Goal: Information Seeking & Learning: Learn about a topic

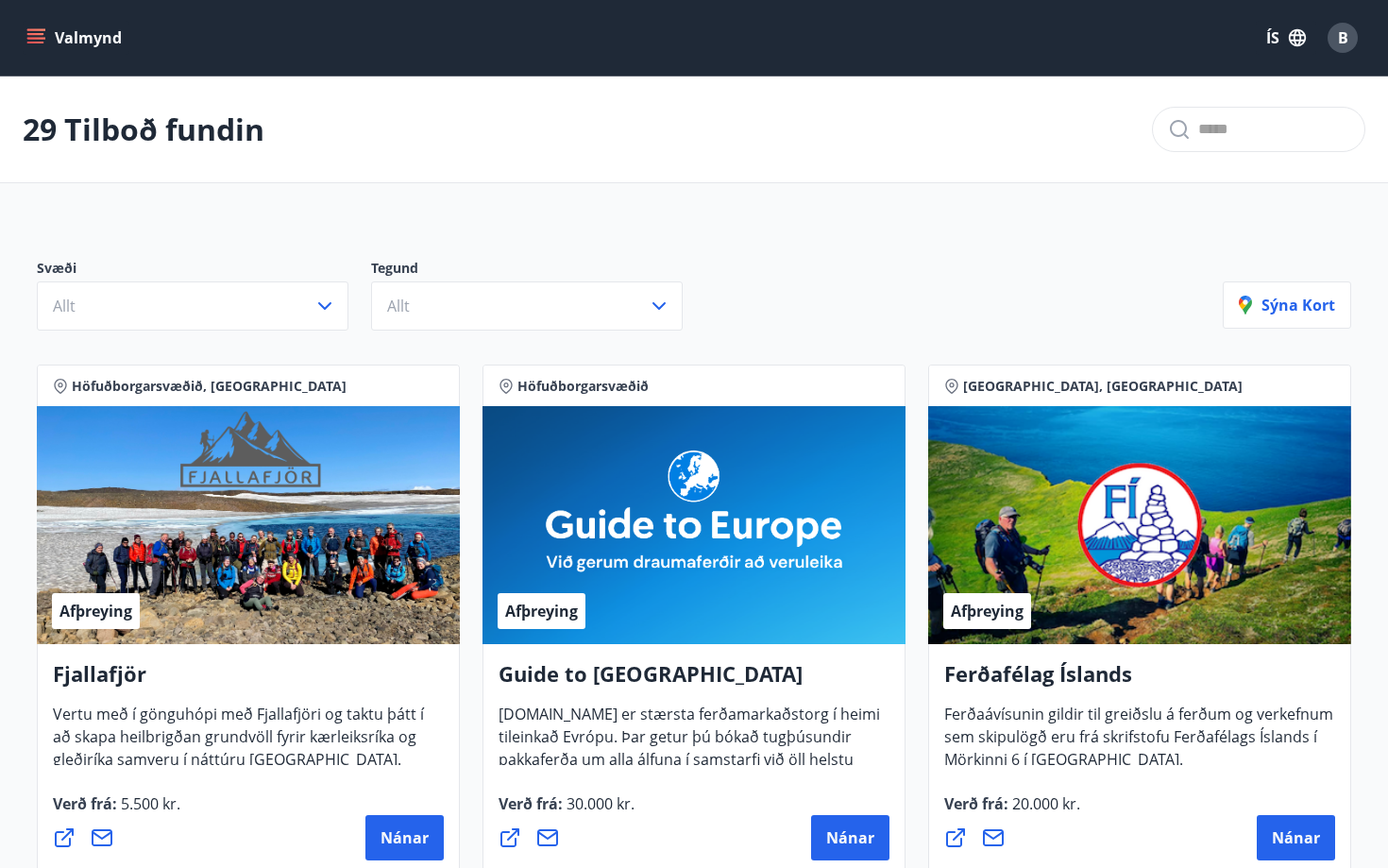
click at [1330, 49] on span "B" at bounding box center [1342, 37] width 30 height 30
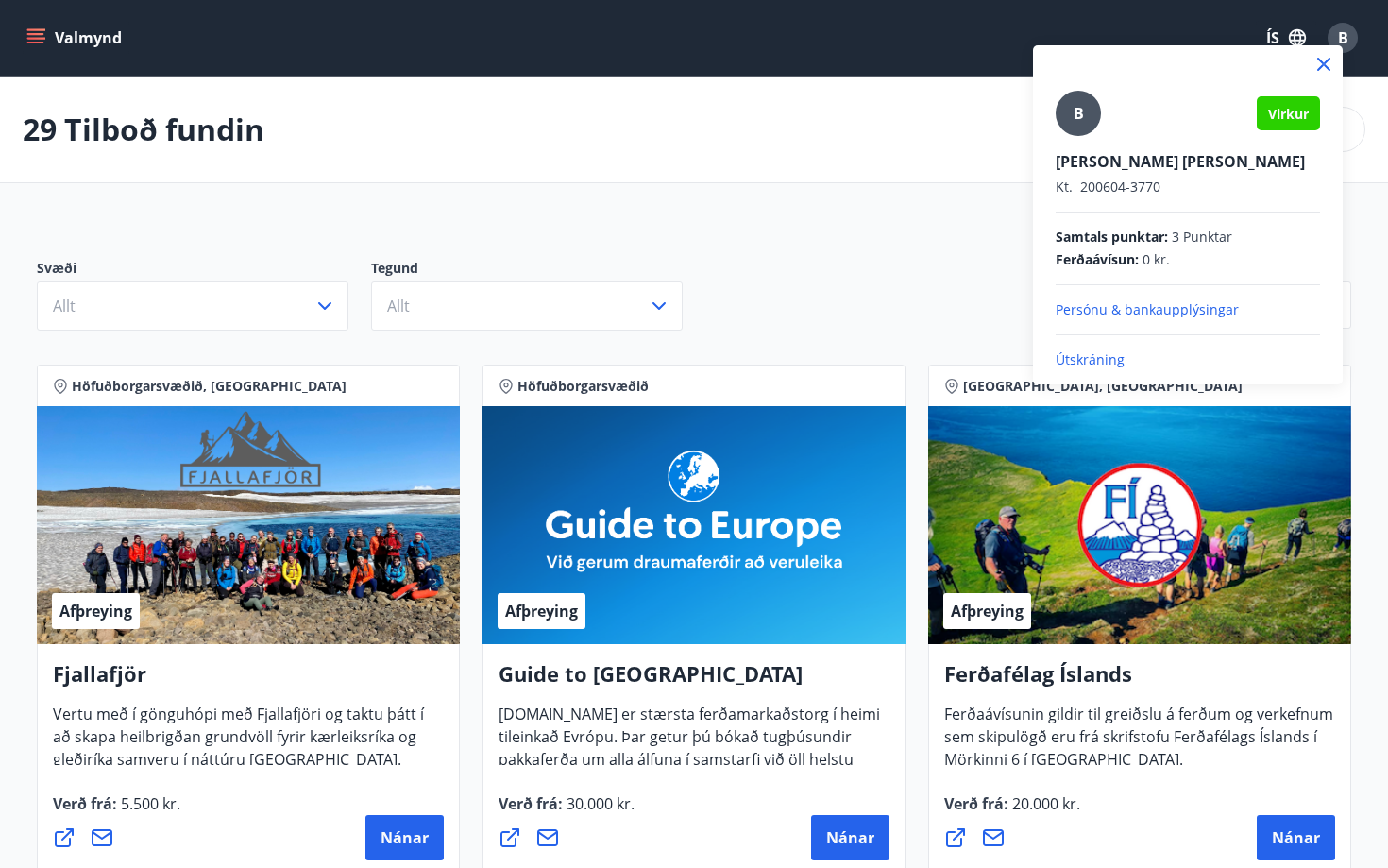
click at [741, 94] on div at bounding box center [694, 434] width 1388 height 868
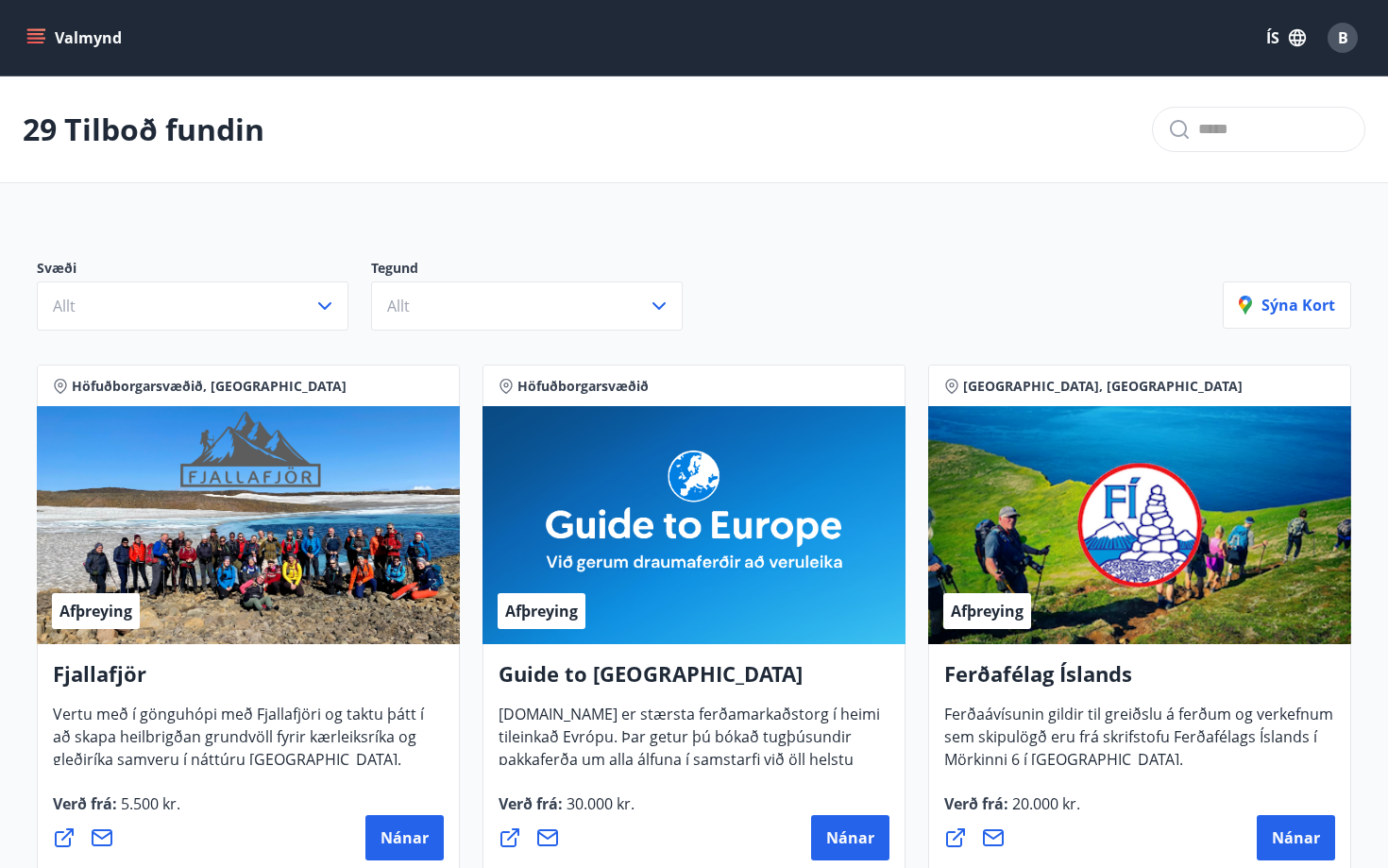
click at [24, 40] on button "Valmynd" at bounding box center [76, 37] width 107 height 34
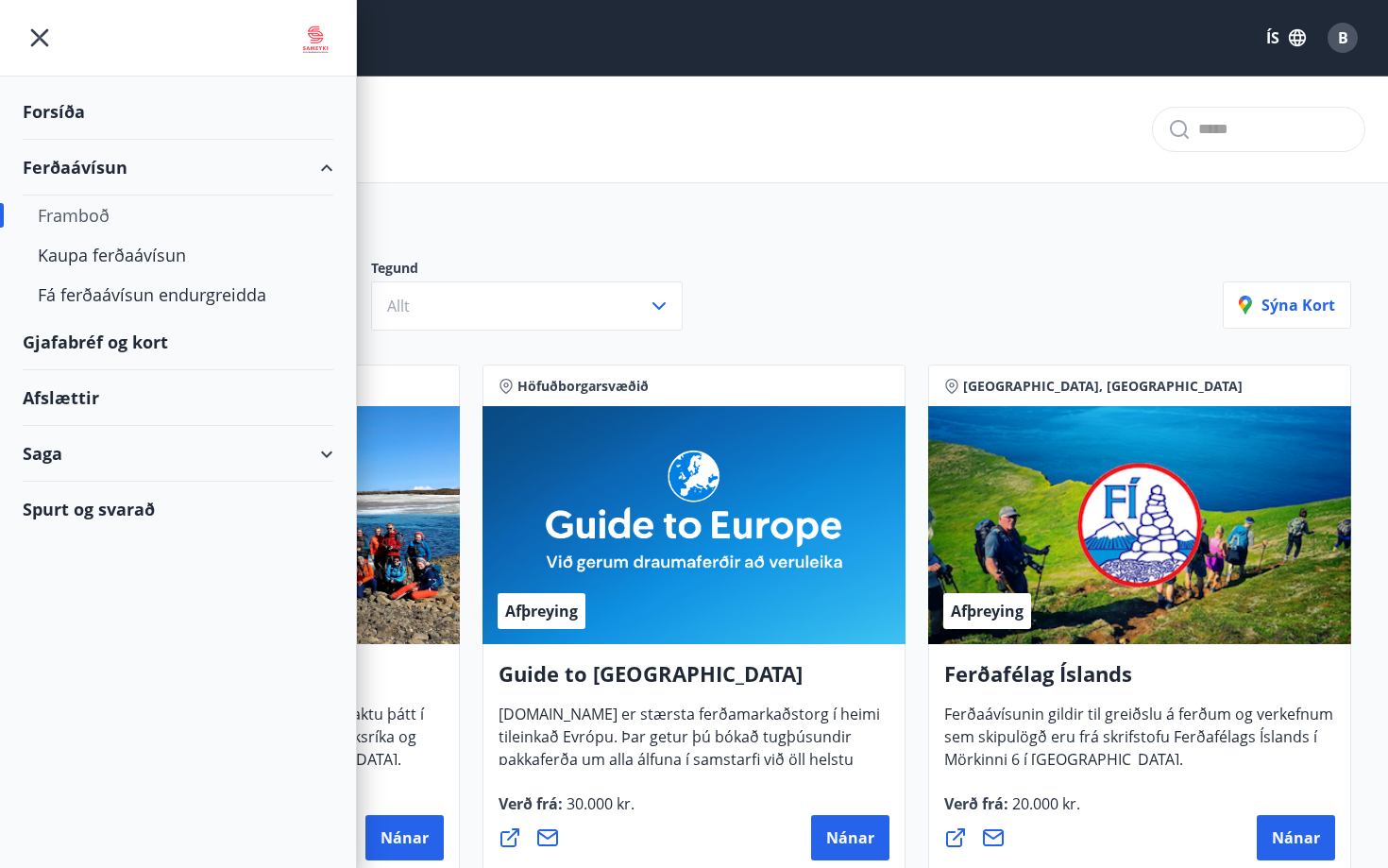
click at [46, 42] on icon "menu" at bounding box center [39, 37] width 34 height 34
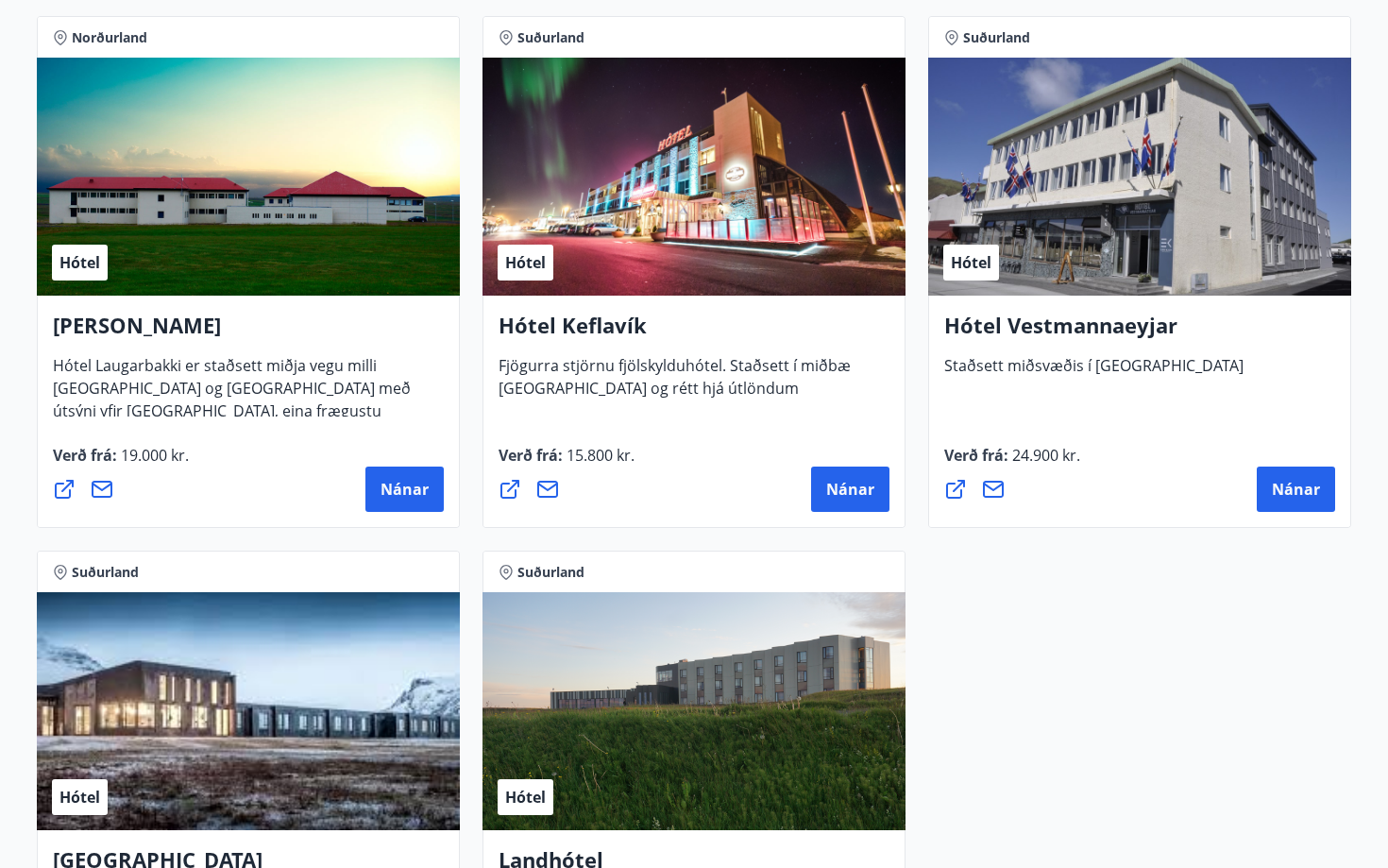
scroll to position [4567, 0]
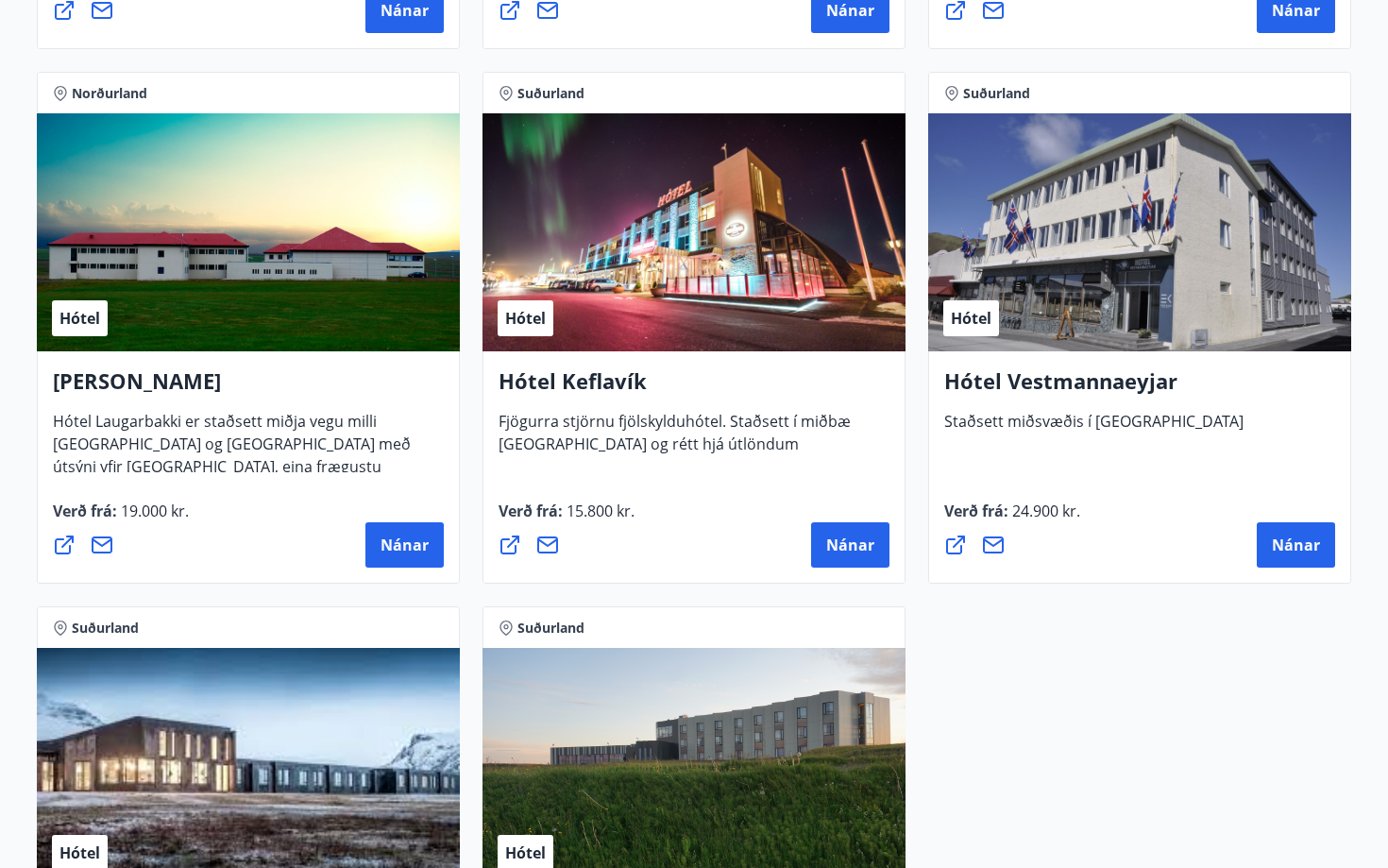
click at [754, 392] on h4 "Hótel Keflavík" at bounding box center [694, 388] width 391 height 43
click at [851, 562] on button "Nánar" at bounding box center [850, 545] width 79 height 45
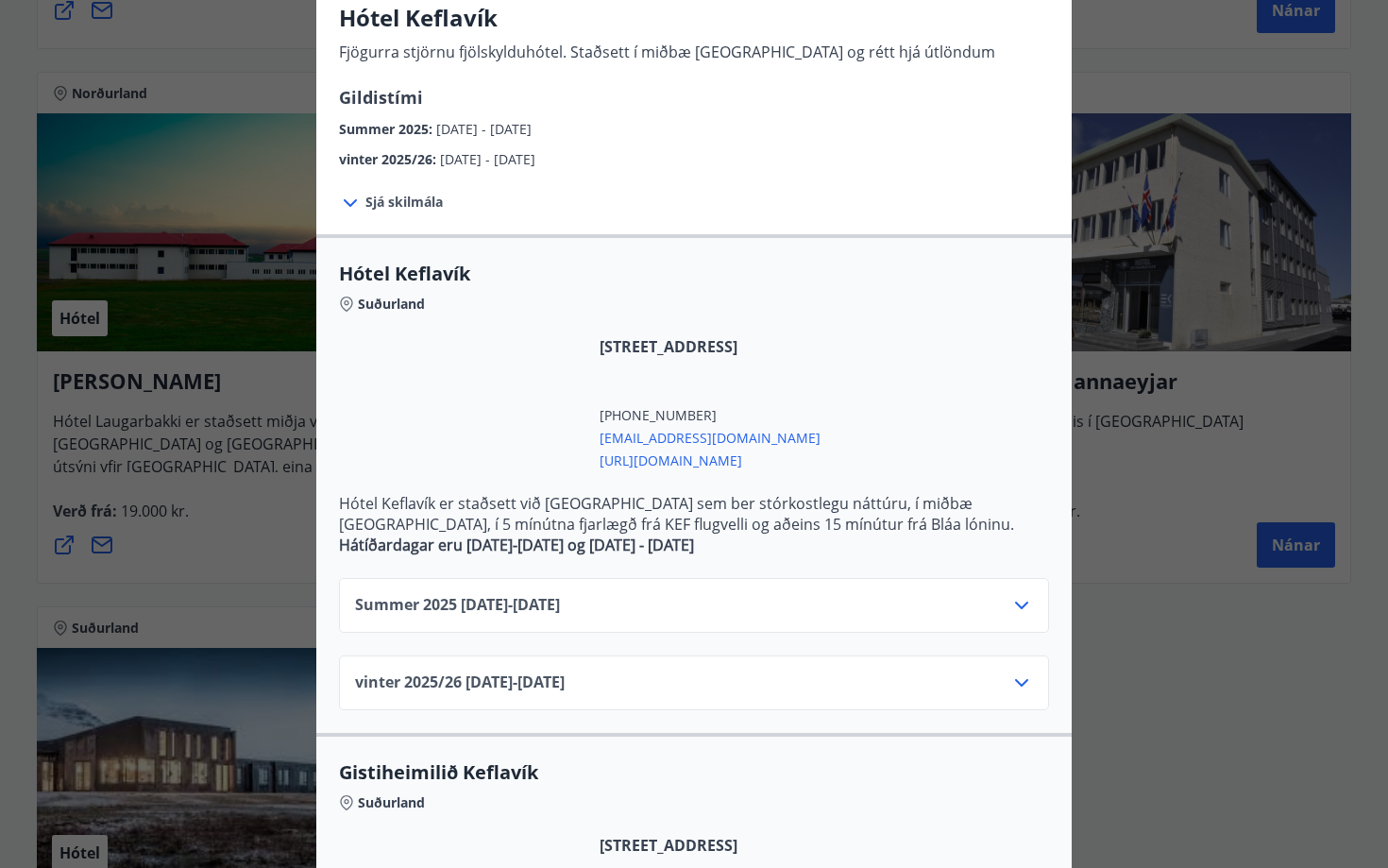
scroll to position [162, 0]
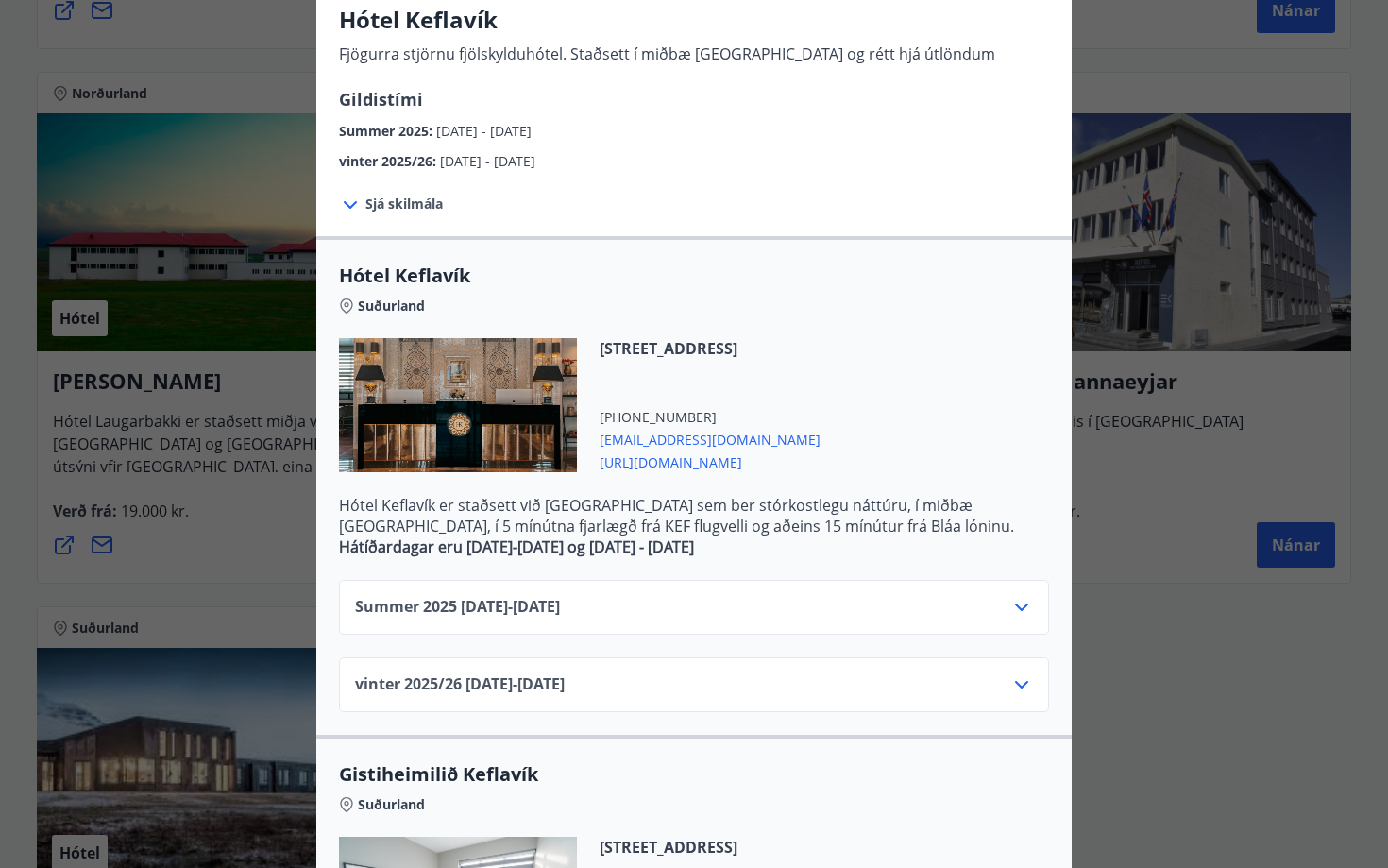
click at [962, 608] on div "Summer [PHONE_NUMBER][DATE] - [DATE]" at bounding box center [693, 614] width 677 height 37
click at [1022, 613] on icon at bounding box center [1021, 607] width 23 height 23
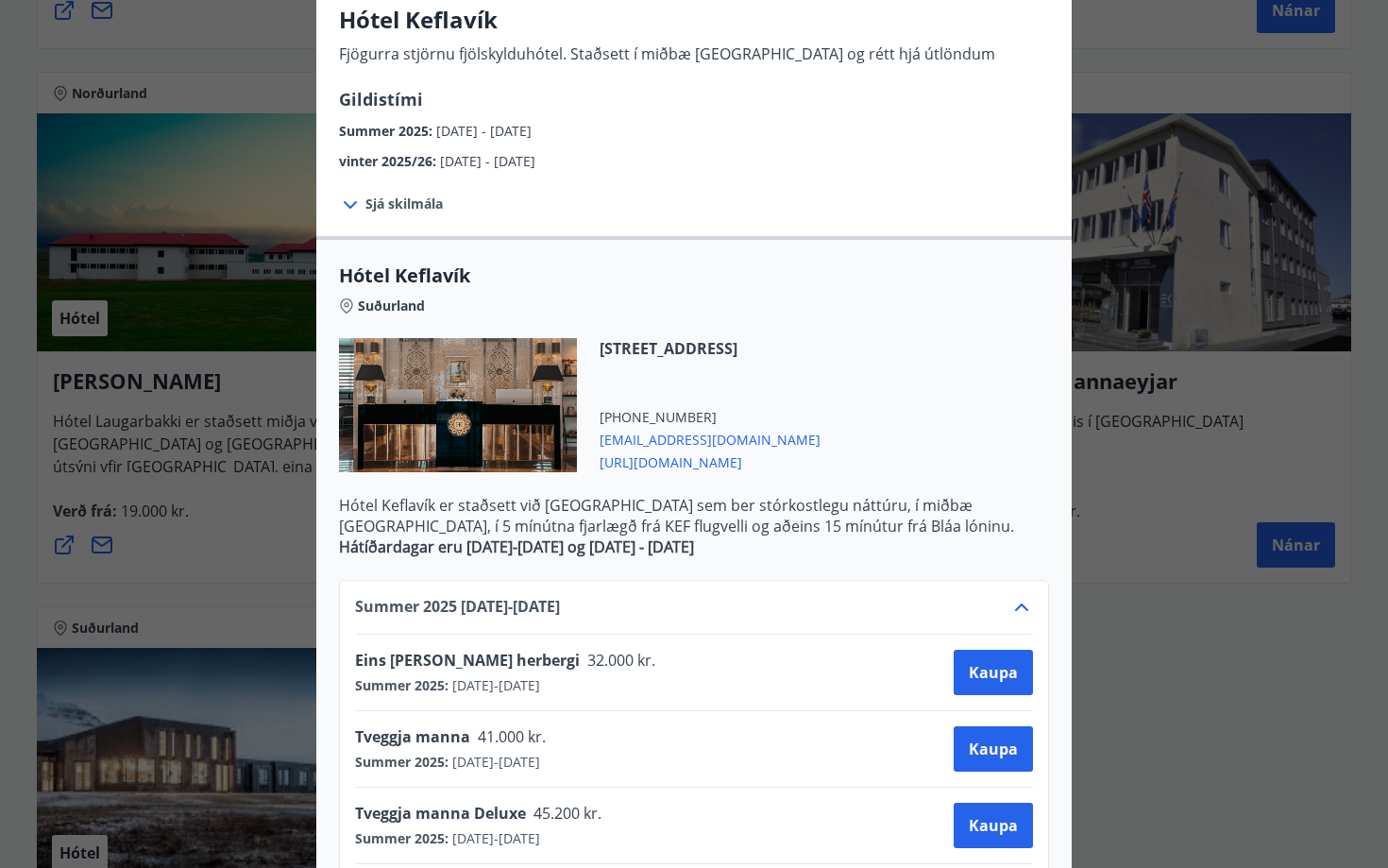
scroll to position [0, 0]
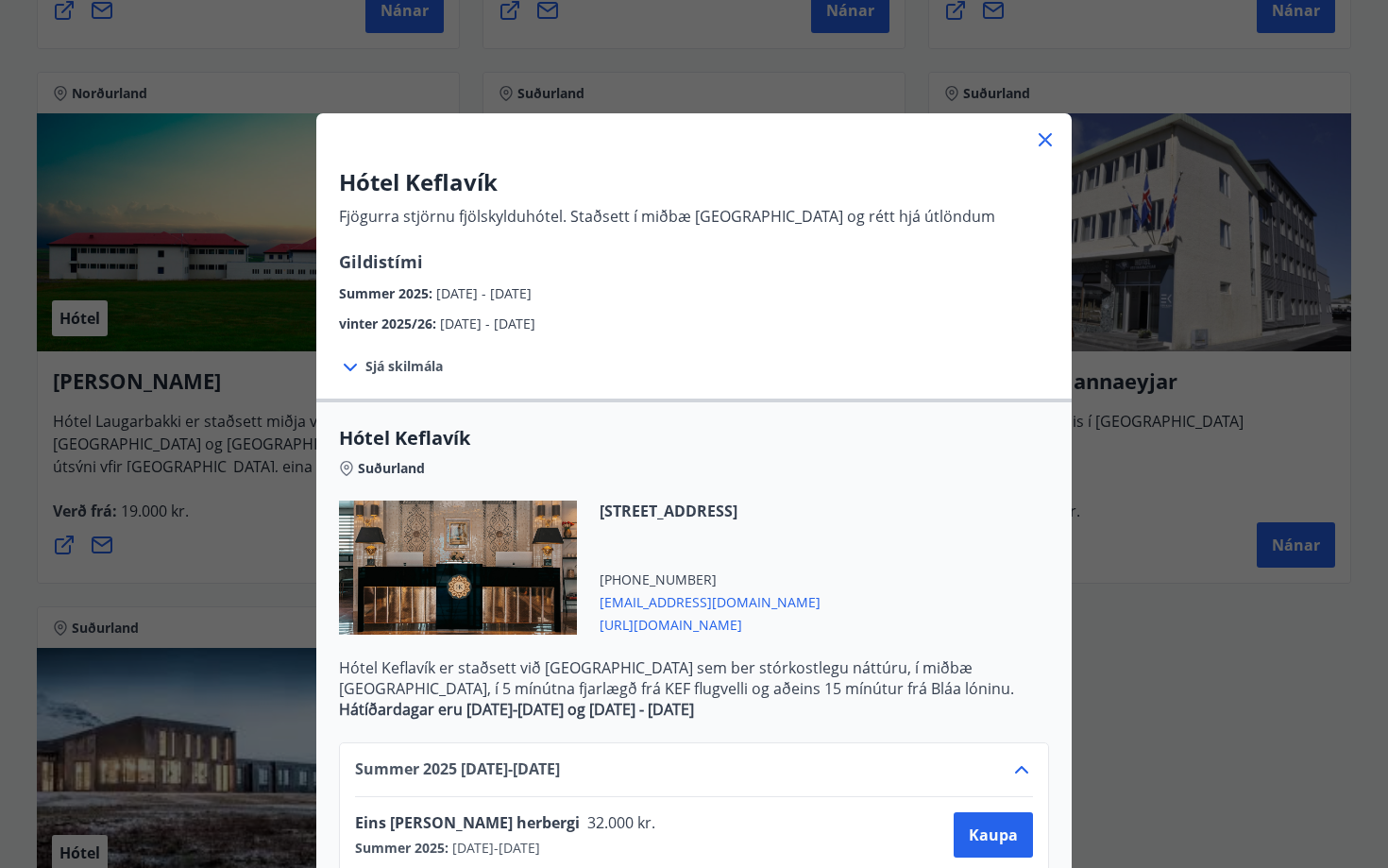
click at [1040, 141] on icon at bounding box center [1045, 140] width 23 height 23
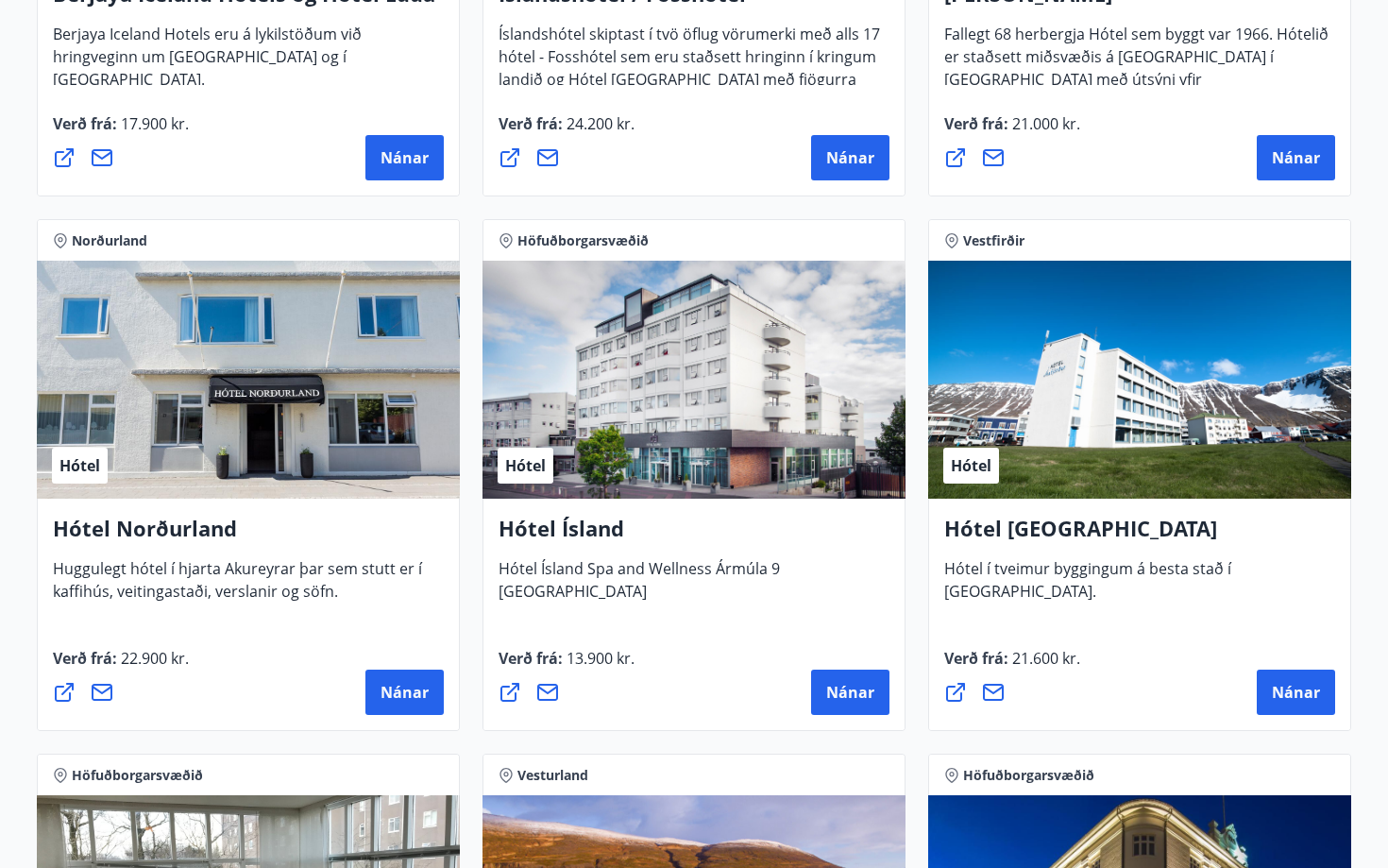
scroll to position [2781, 0]
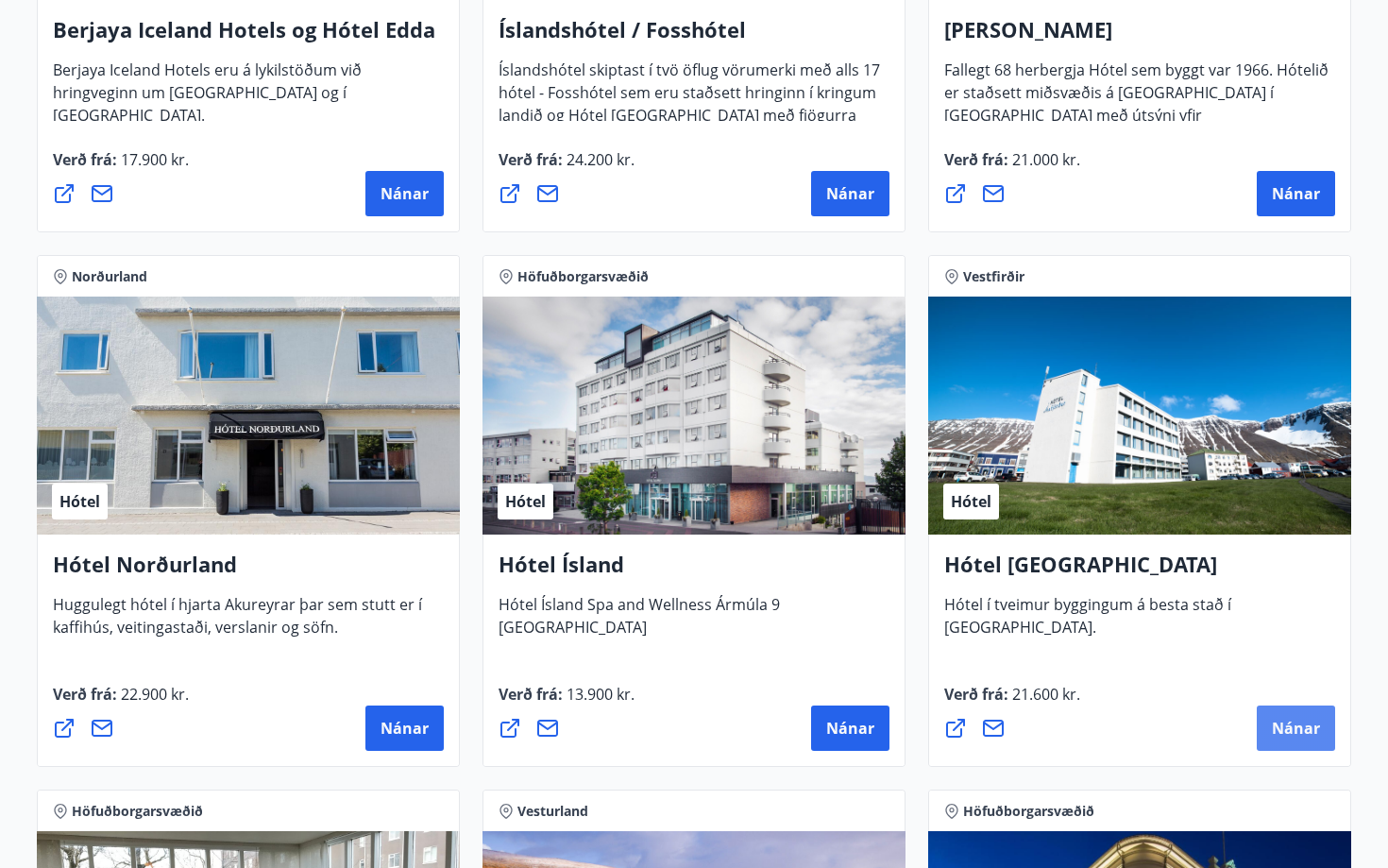
click at [1296, 719] on span "Nánar" at bounding box center [1296, 727] width 48 height 21
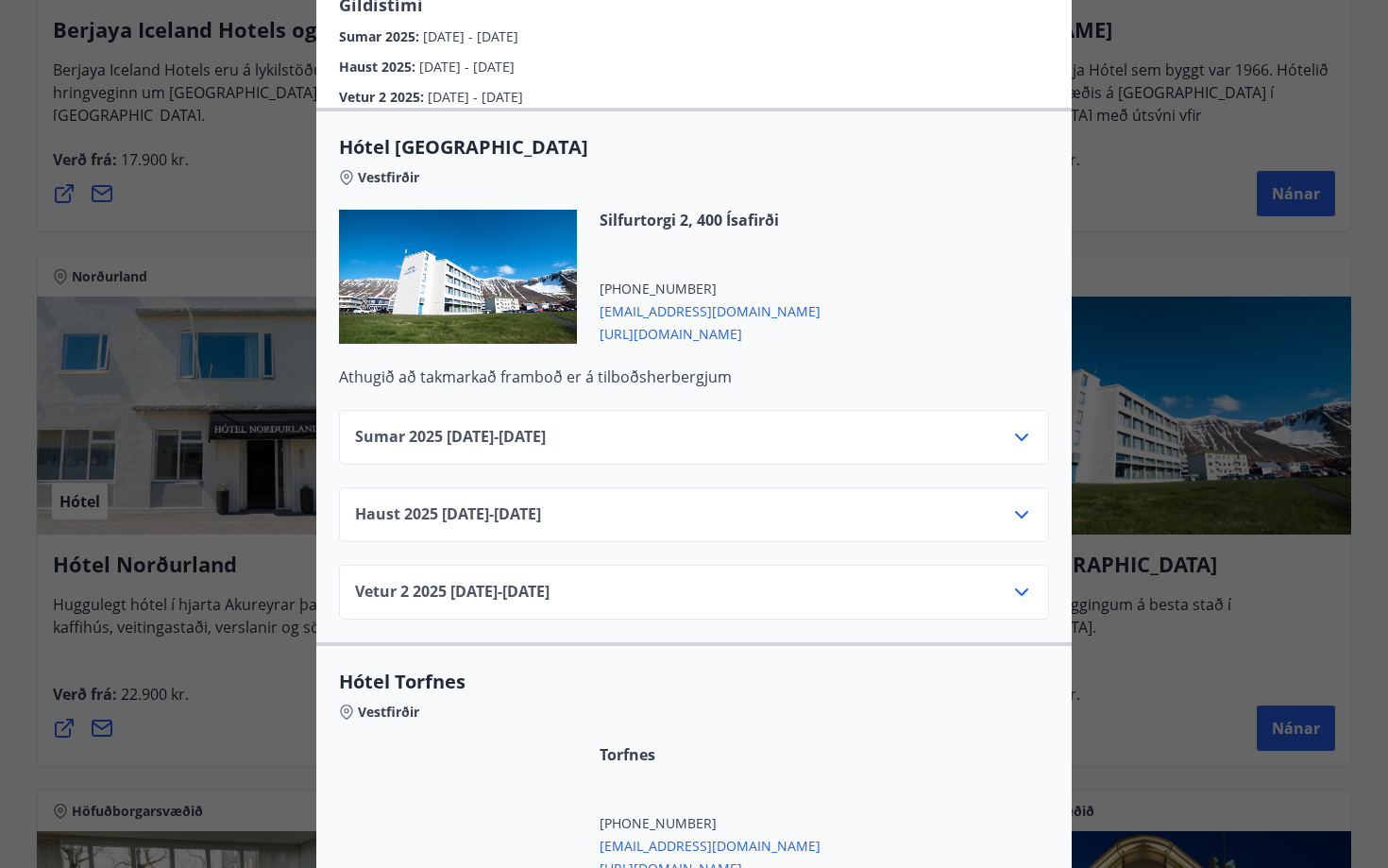
scroll to position [405, 0]
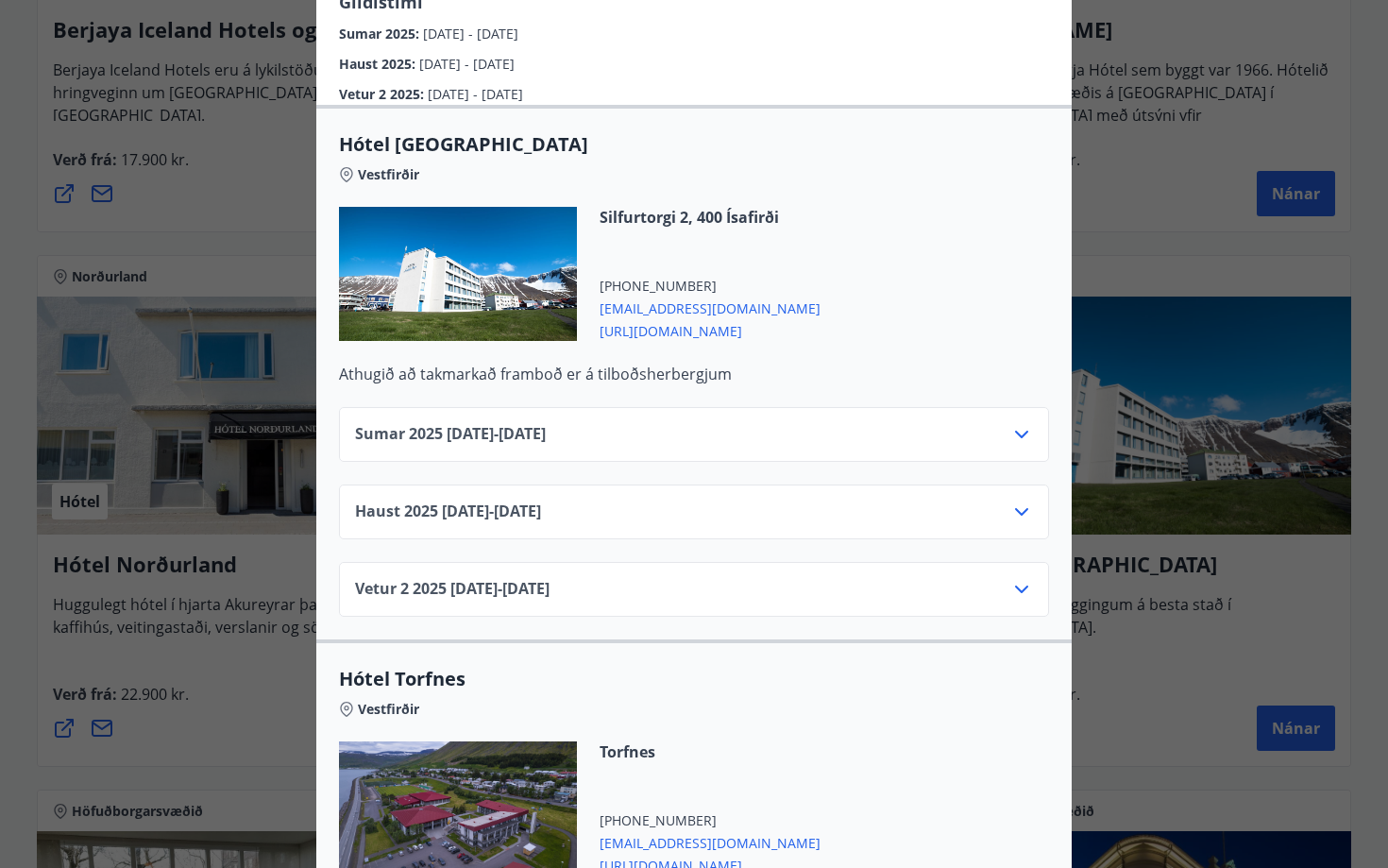
click at [799, 423] on div "Sumar [PHONE_NUMBER][DATE] - [DATE]" at bounding box center [693, 441] width 677 height 37
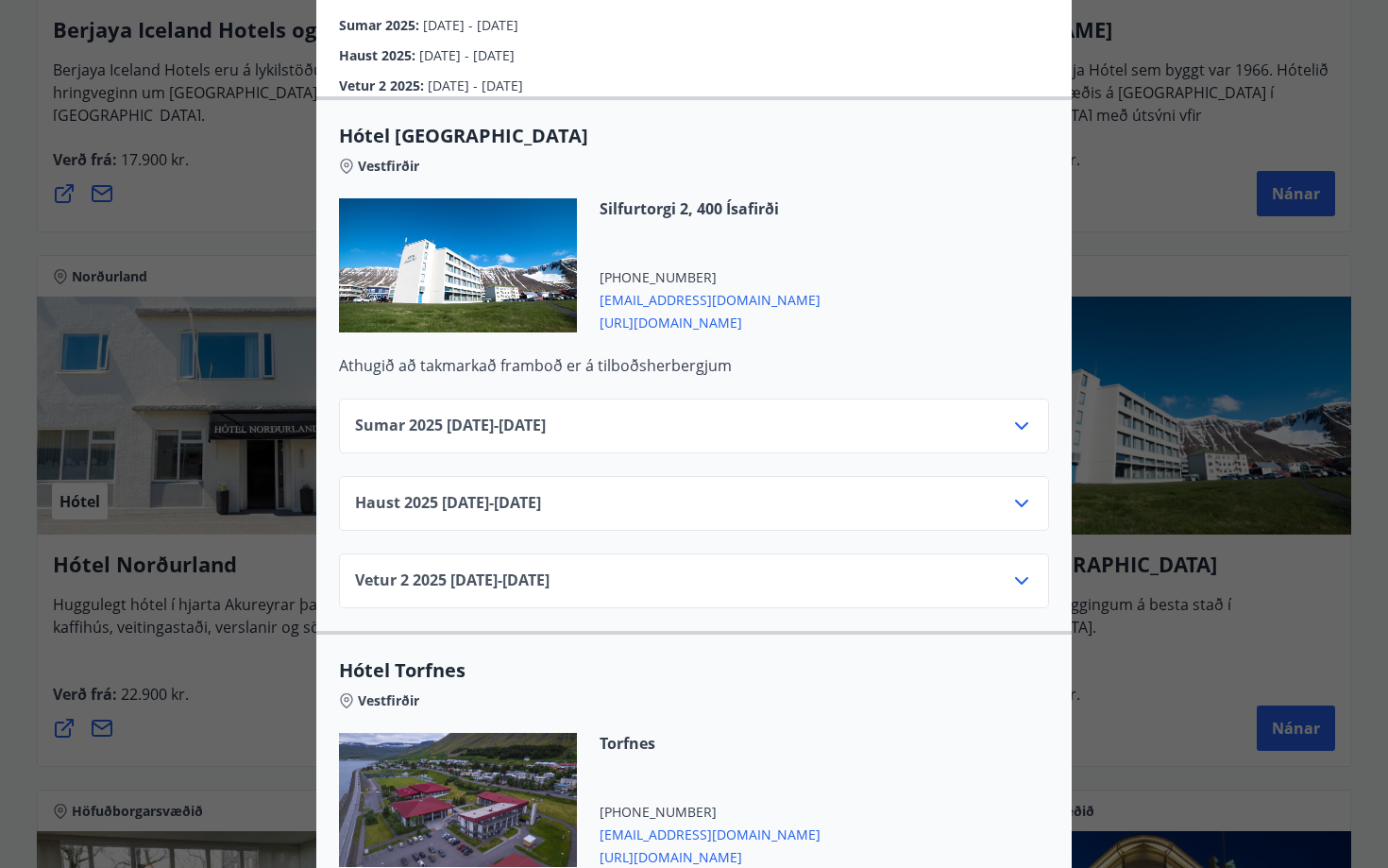
click at [1026, 422] on icon at bounding box center [1020, 426] width 13 height 8
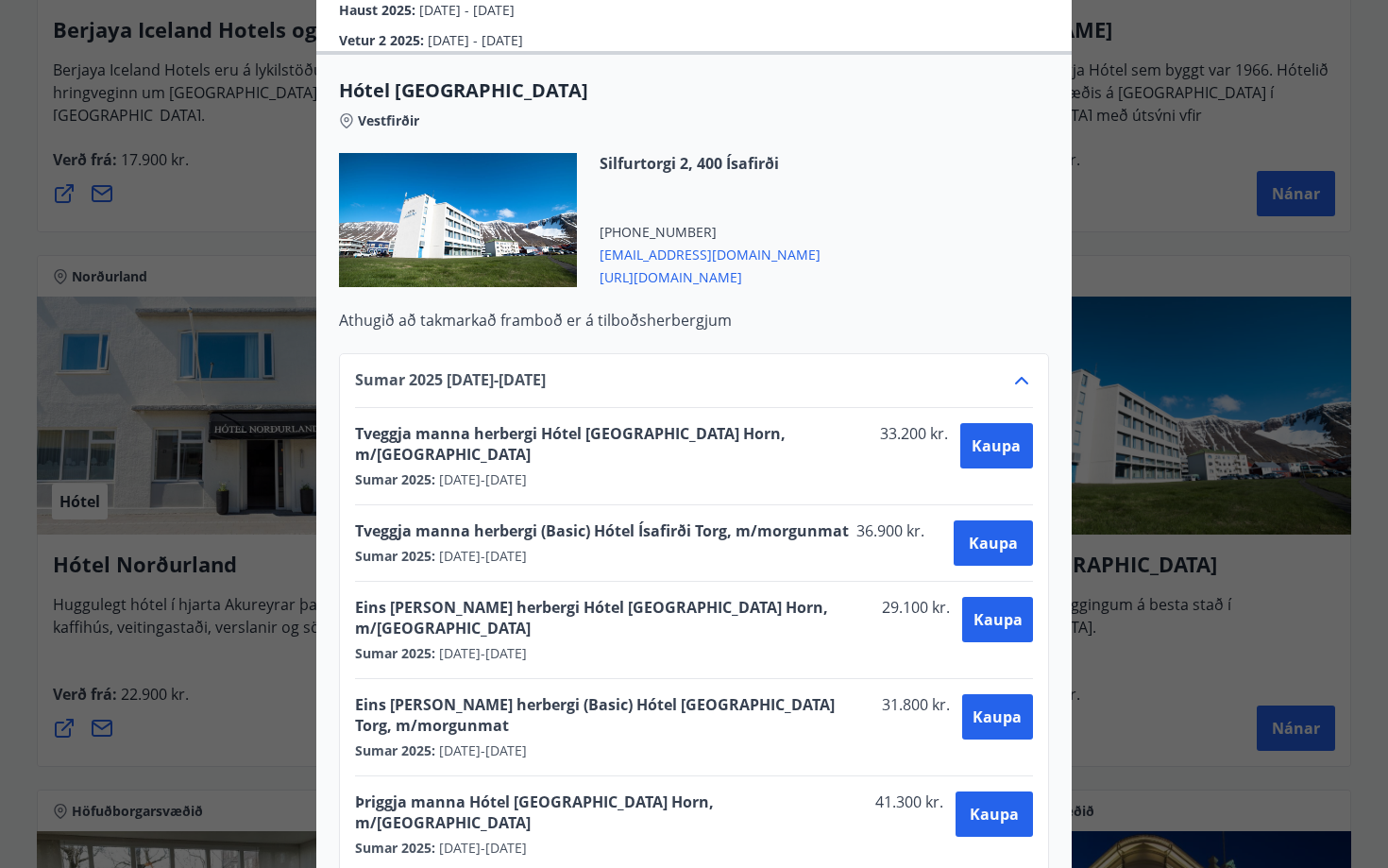
scroll to position [466, 0]
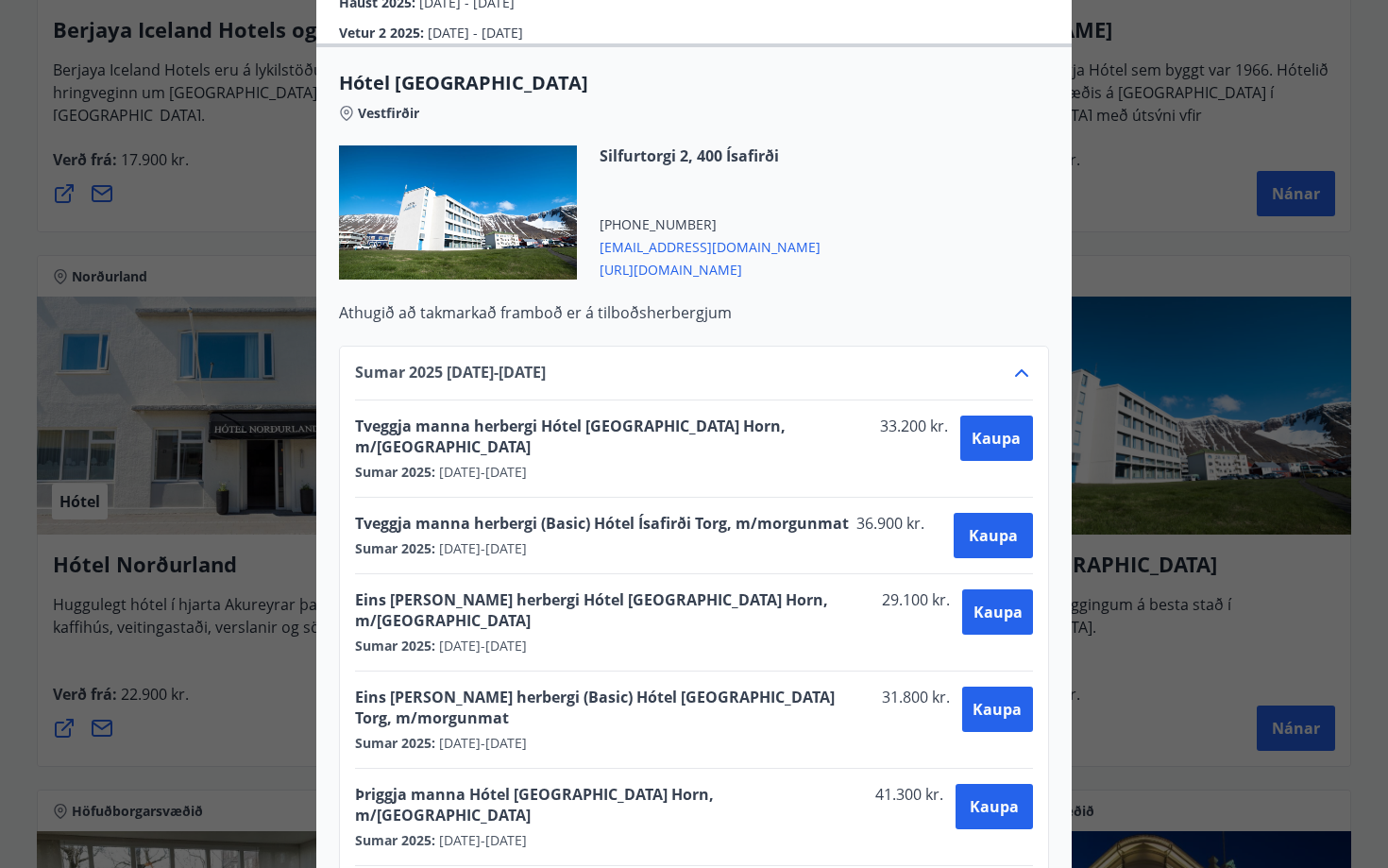
click at [1012, 362] on icon at bounding box center [1021, 373] width 23 height 23
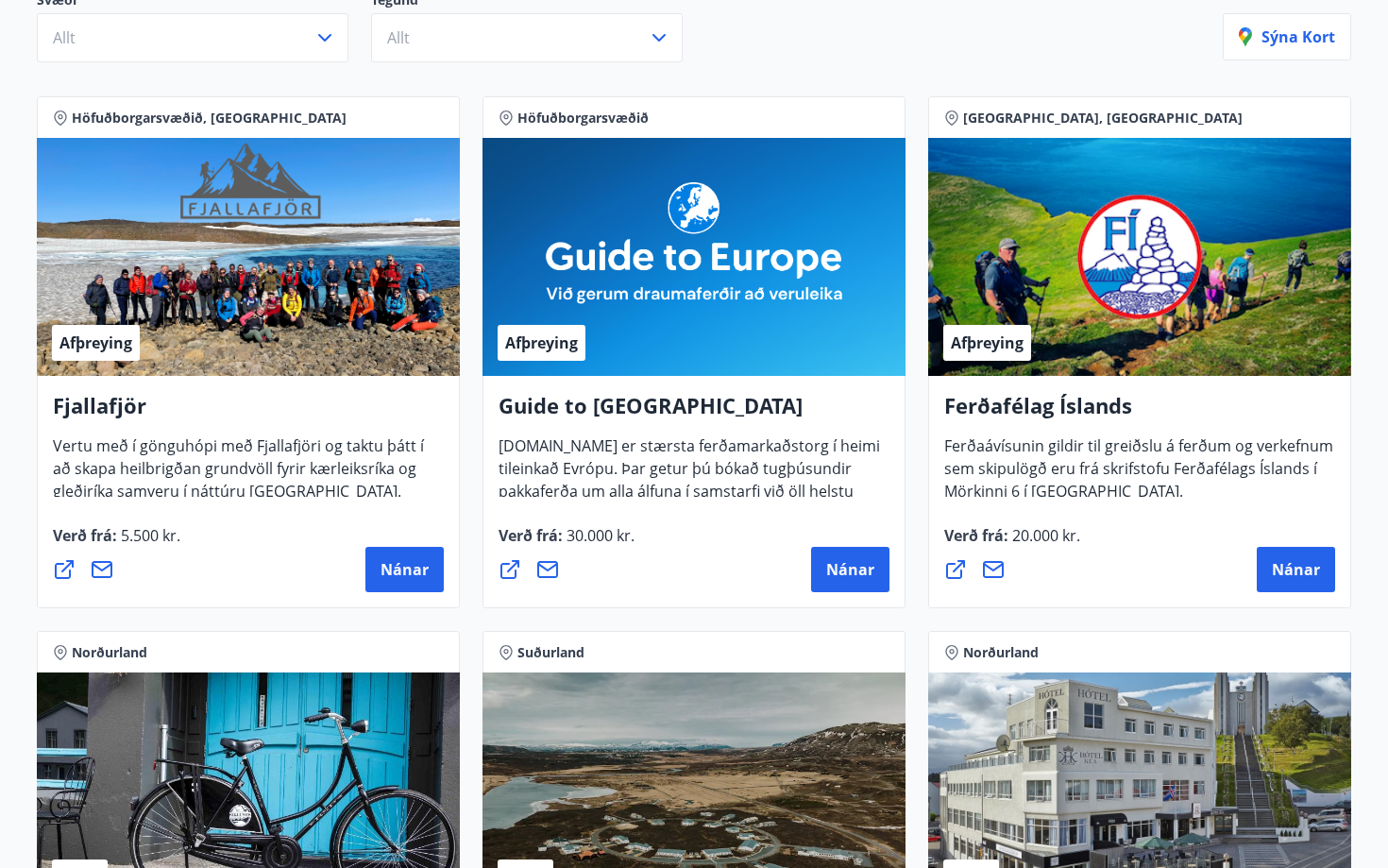
scroll to position [0, 0]
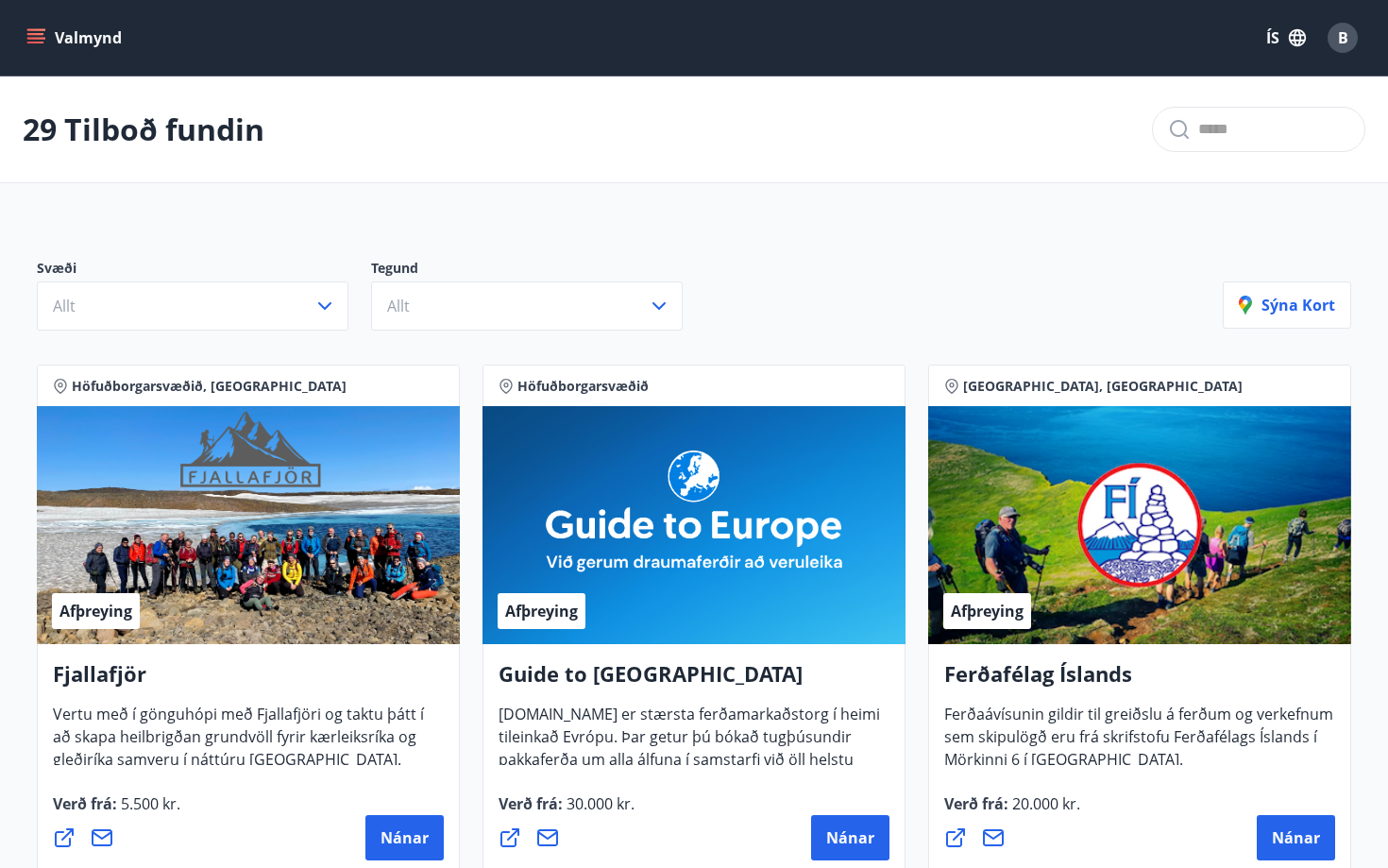
click at [43, 41] on icon "menu" at bounding box center [35, 37] width 19 height 19
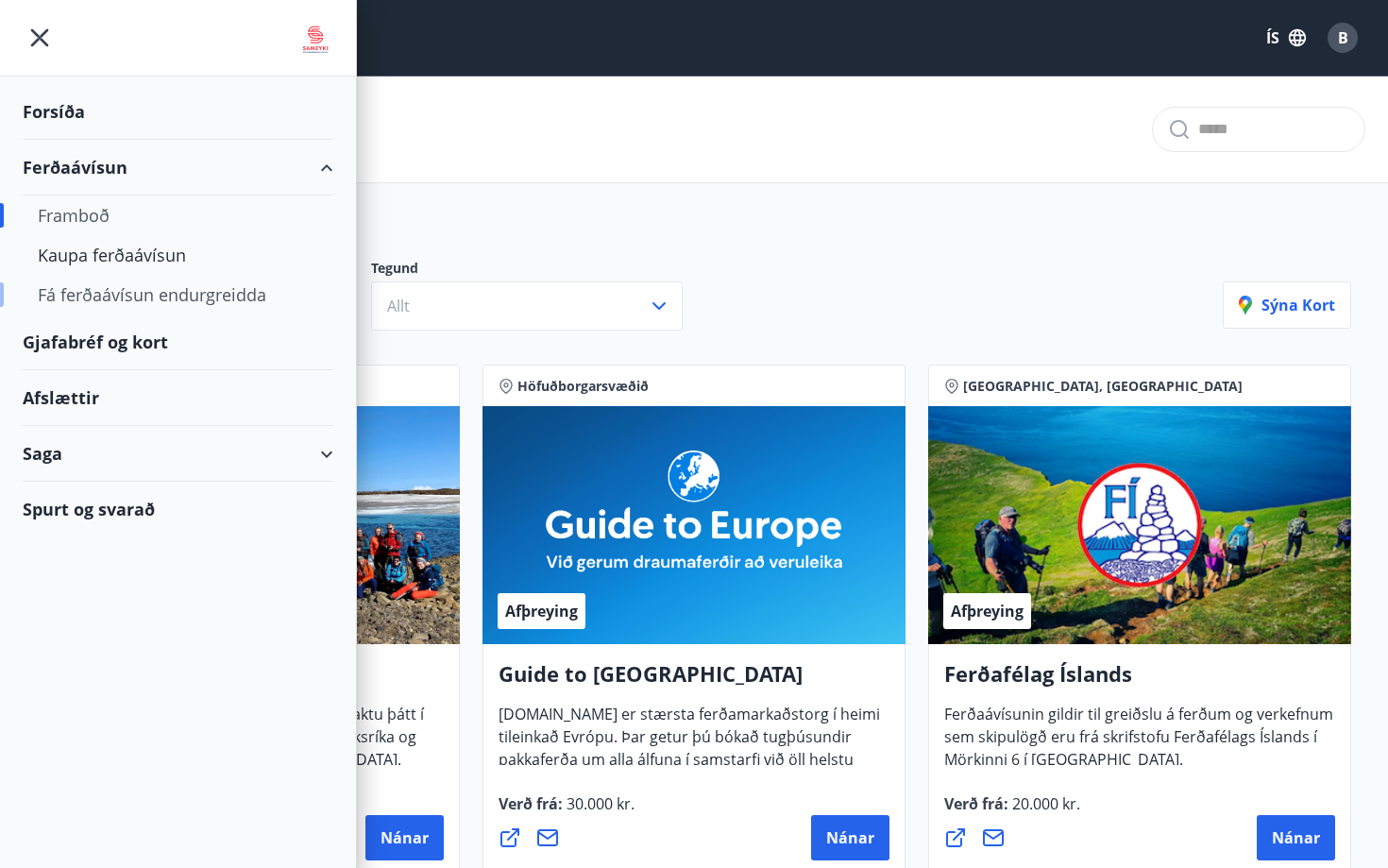
click at [194, 297] on div "Fá ferðaávísun endurgreidda" at bounding box center [177, 294] width 280 height 39
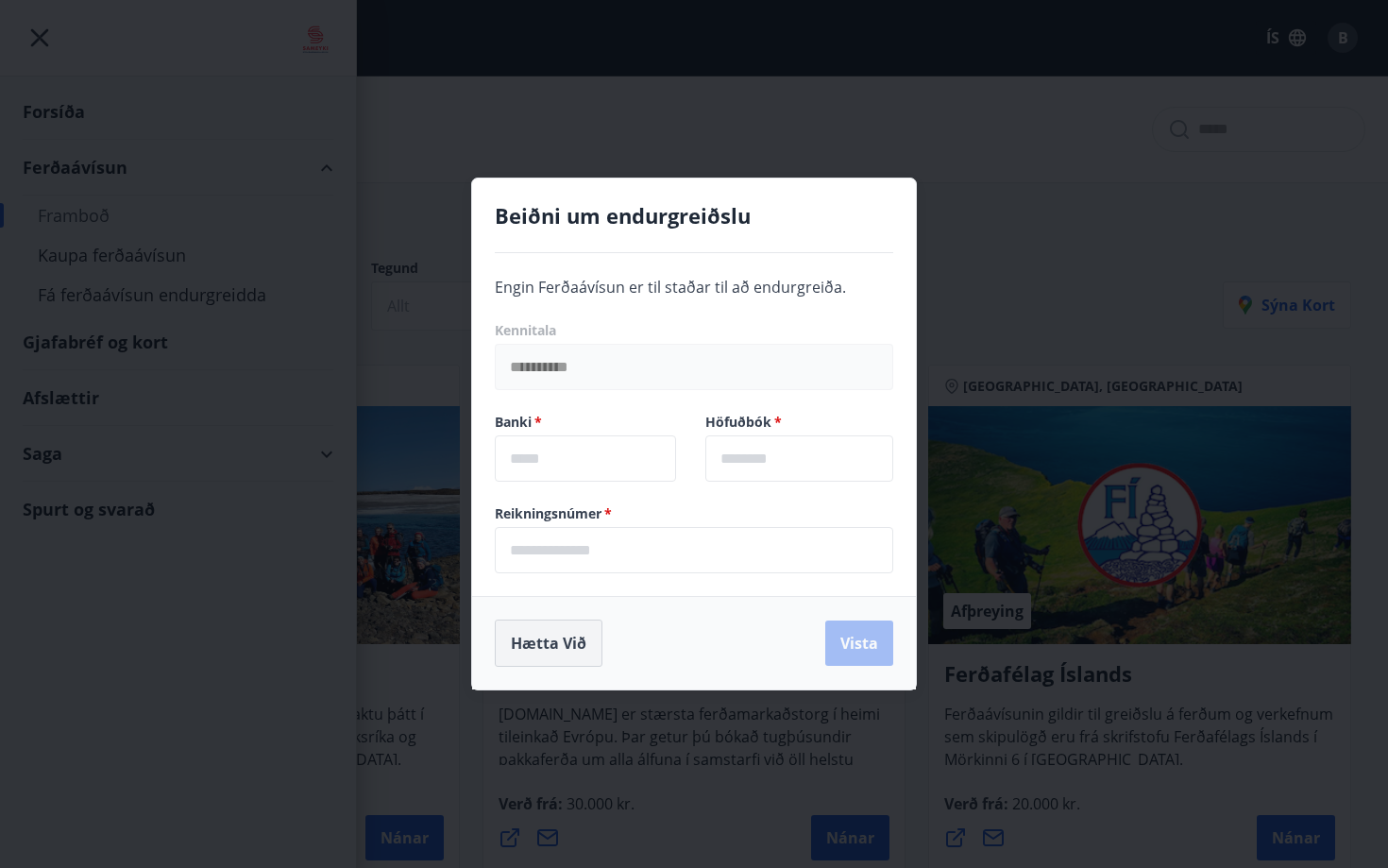
click at [555, 656] on button "Hætta við" at bounding box center [548, 643] width 107 height 47
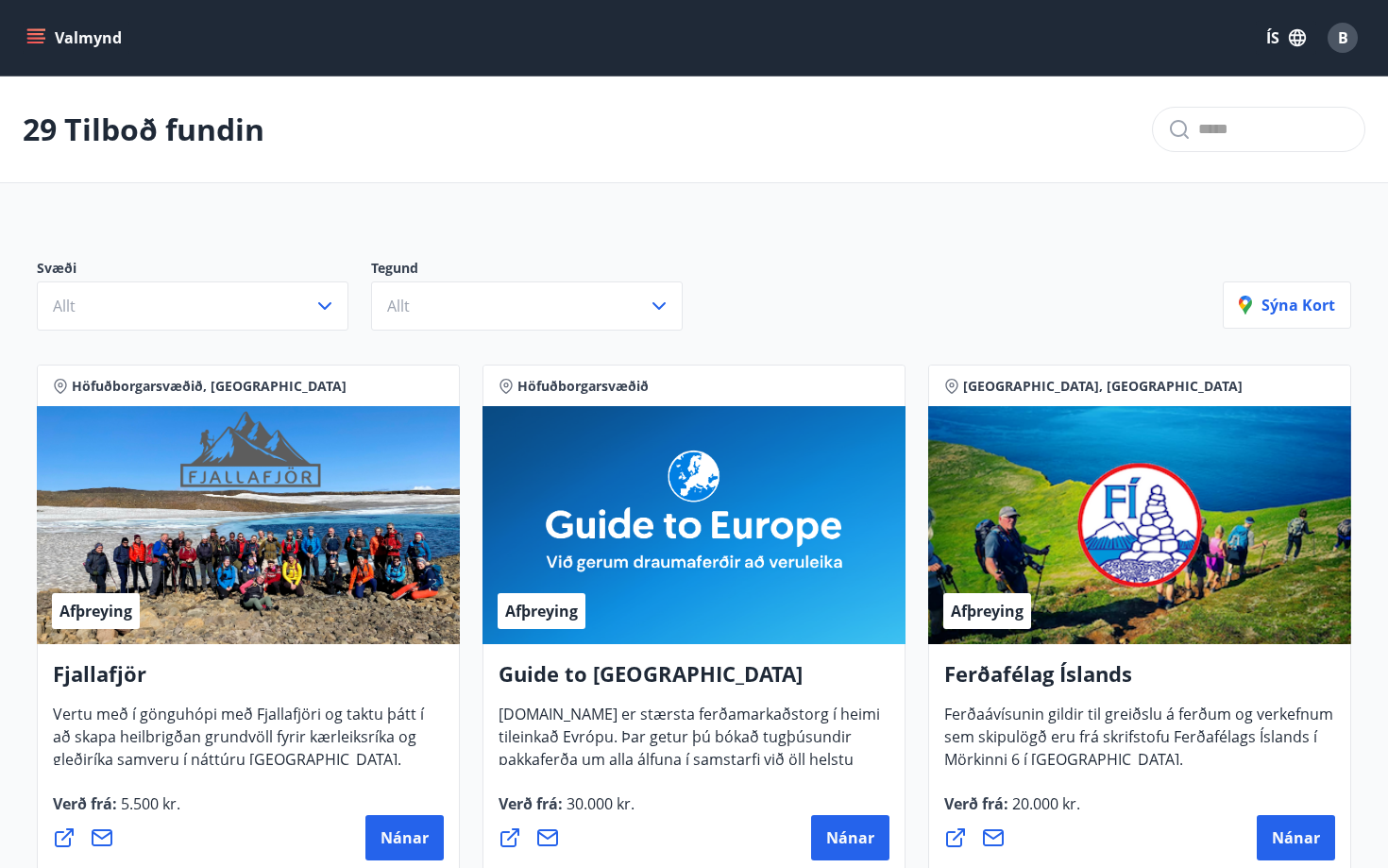
click at [30, 45] on icon "menu" at bounding box center [35, 37] width 19 height 19
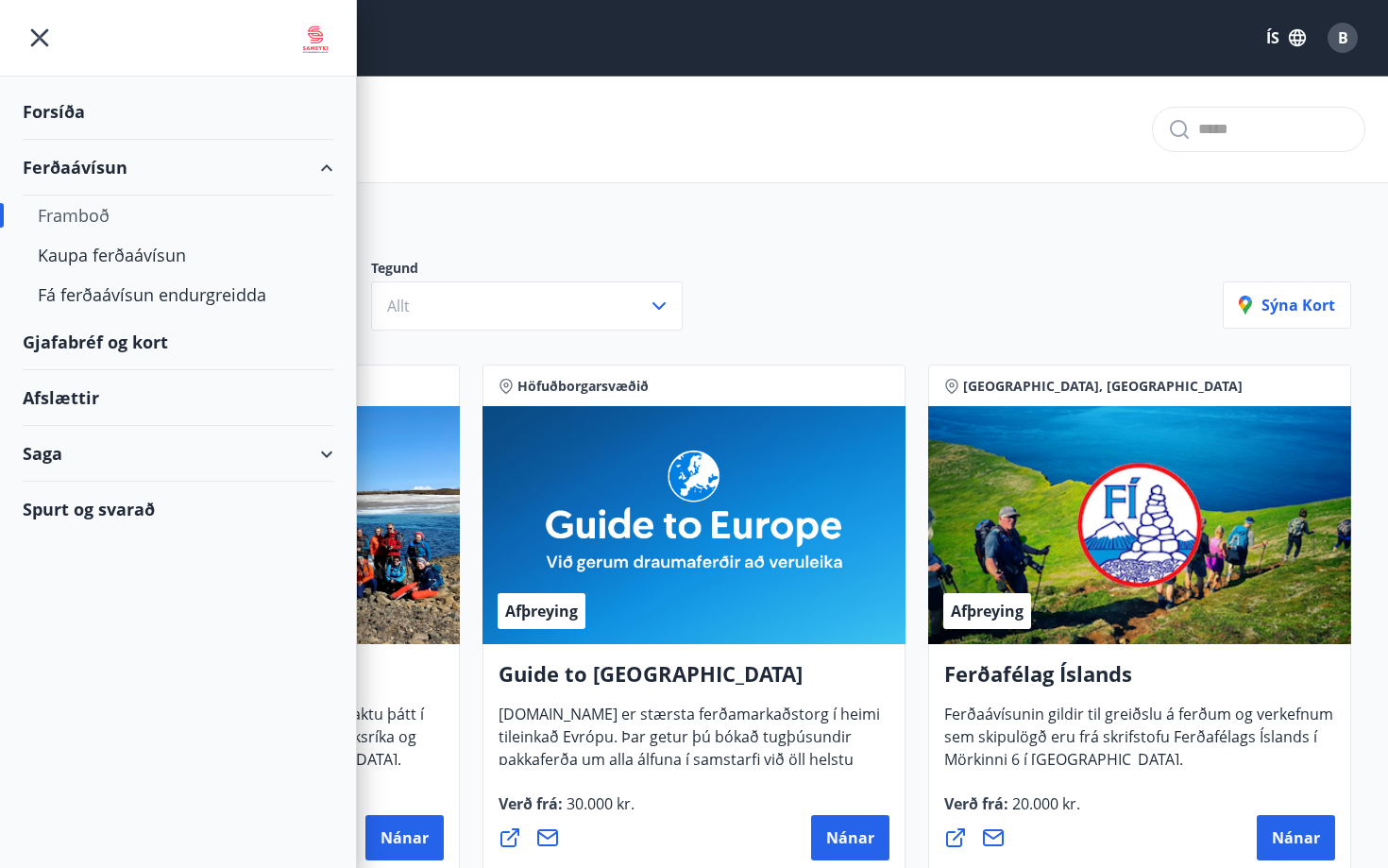
click at [323, 457] on div "Saga" at bounding box center [178, 453] width 311 height 56
click at [114, 510] on div "Spurt og svarað" at bounding box center [178, 509] width 311 height 55
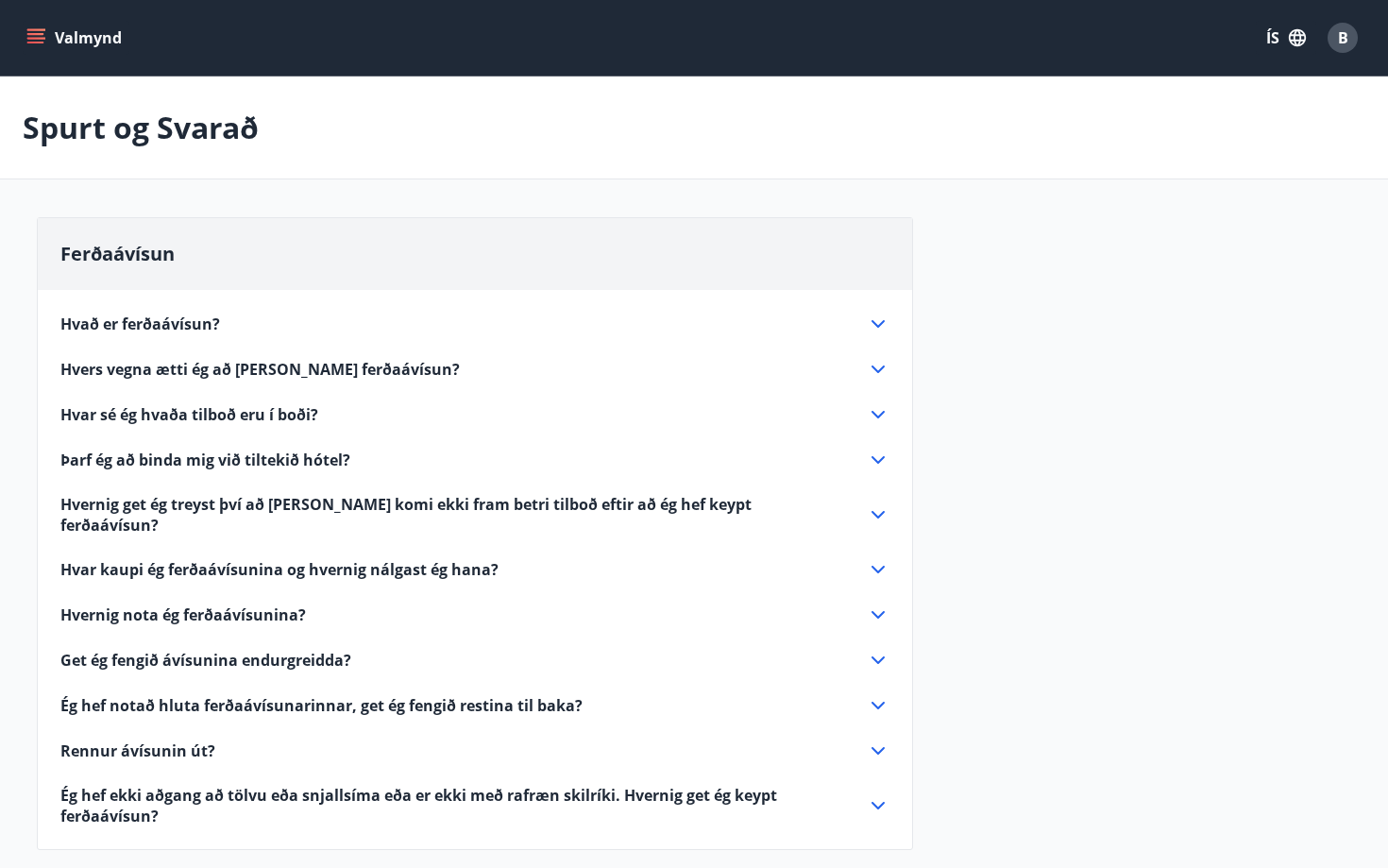
click at [625, 330] on div "Hvað er ferðaávísun?" at bounding box center [463, 323] width 806 height 21
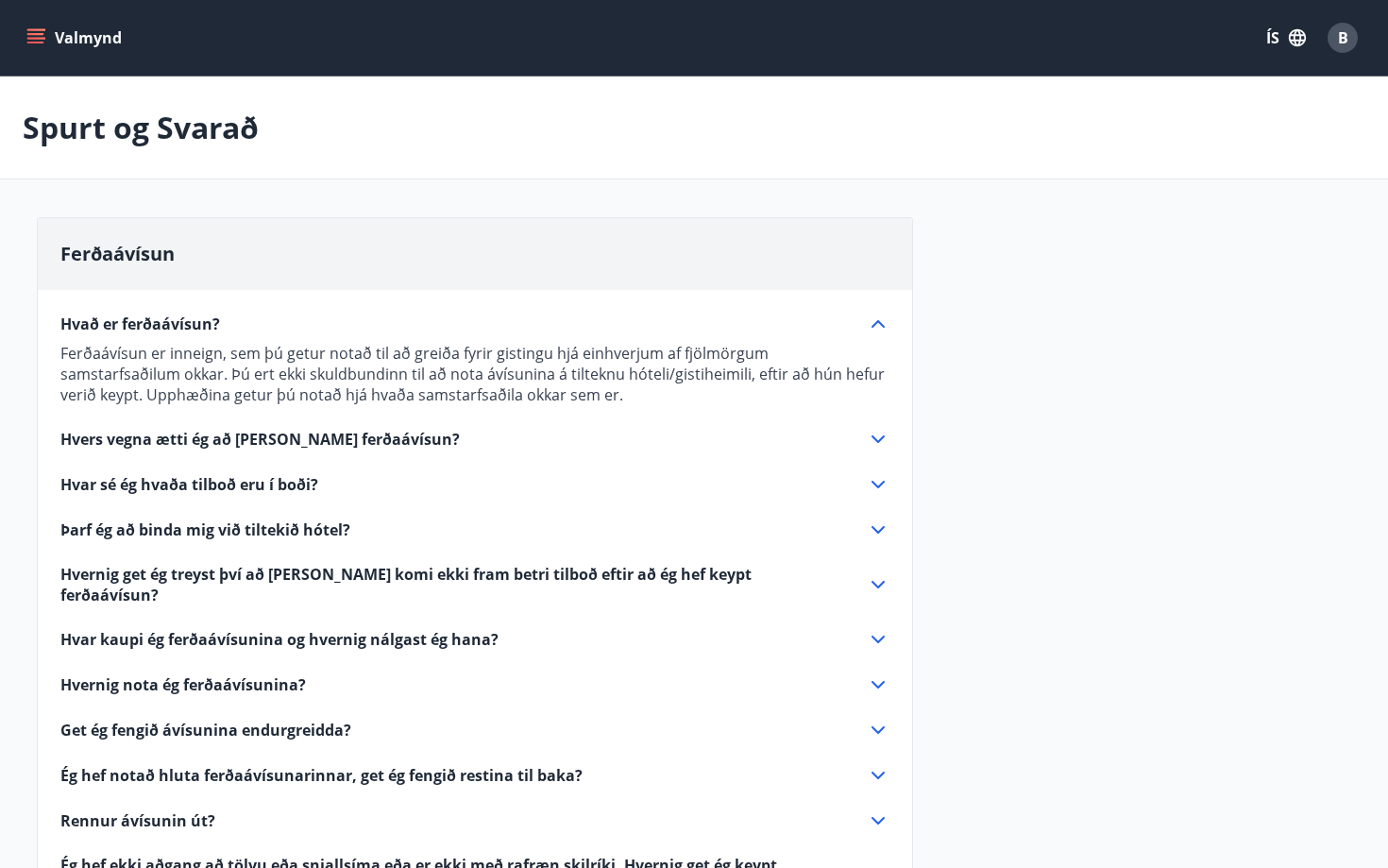
click at [867, 327] on icon at bounding box center [878, 323] width 23 height 23
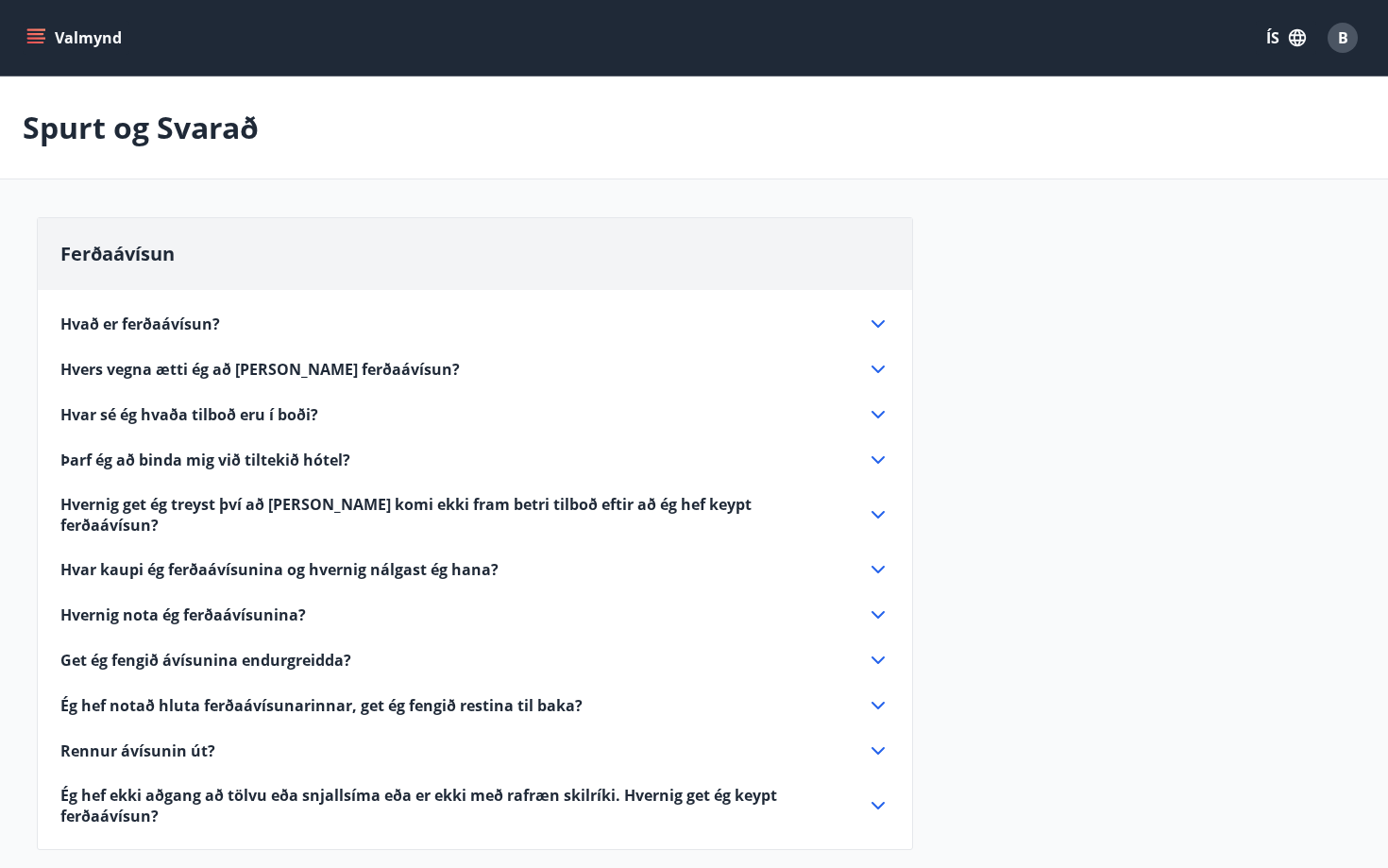
click at [869, 381] on div "Hvað er ferðaávísun? Ferðaávísun er inneign, sem þú getur notað til að greiða f…" at bounding box center [474, 557] width 874 height 536
click at [882, 369] on icon at bounding box center [877, 370] width 13 height 8
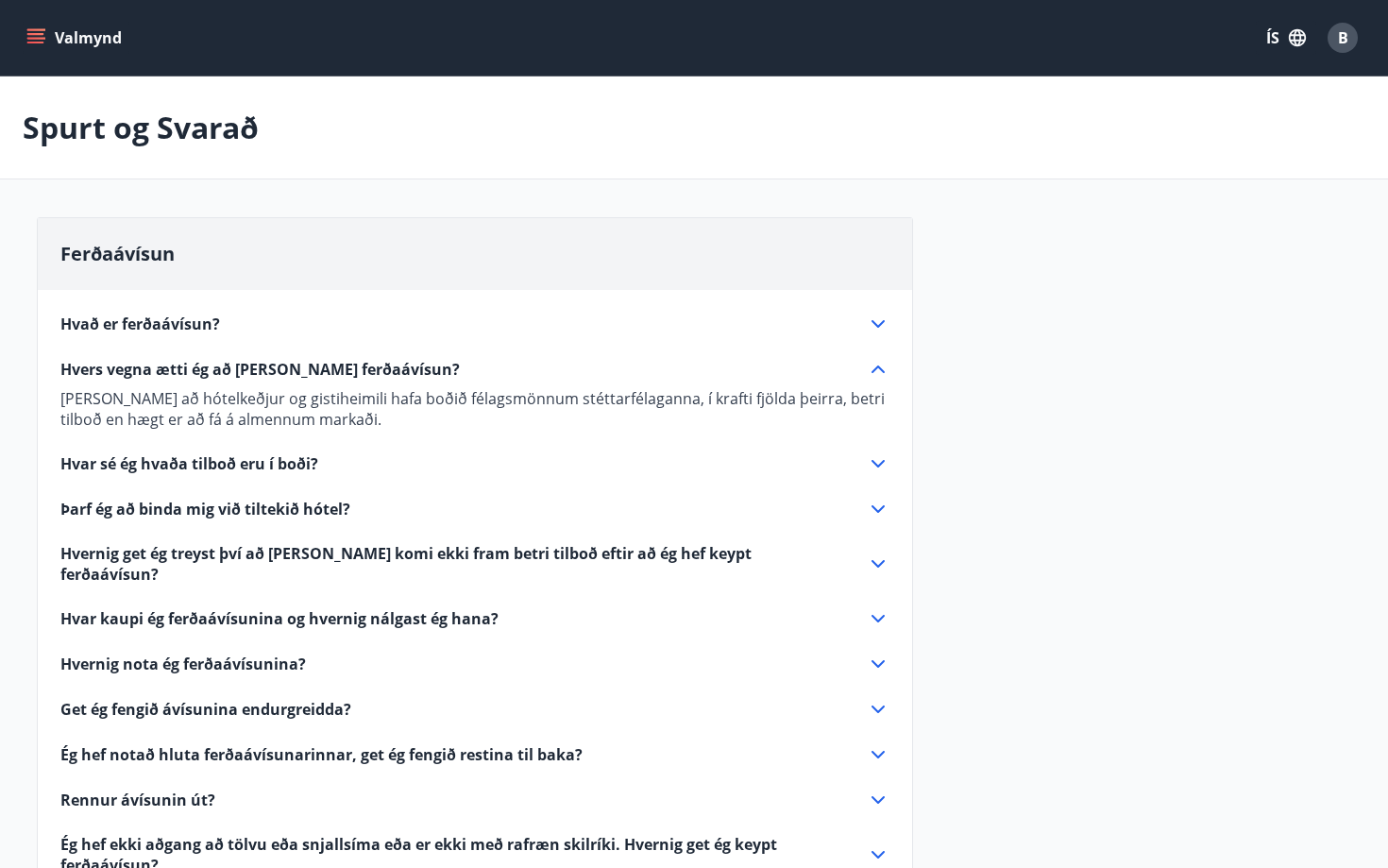
click at [882, 369] on icon at bounding box center [878, 369] width 23 height 23
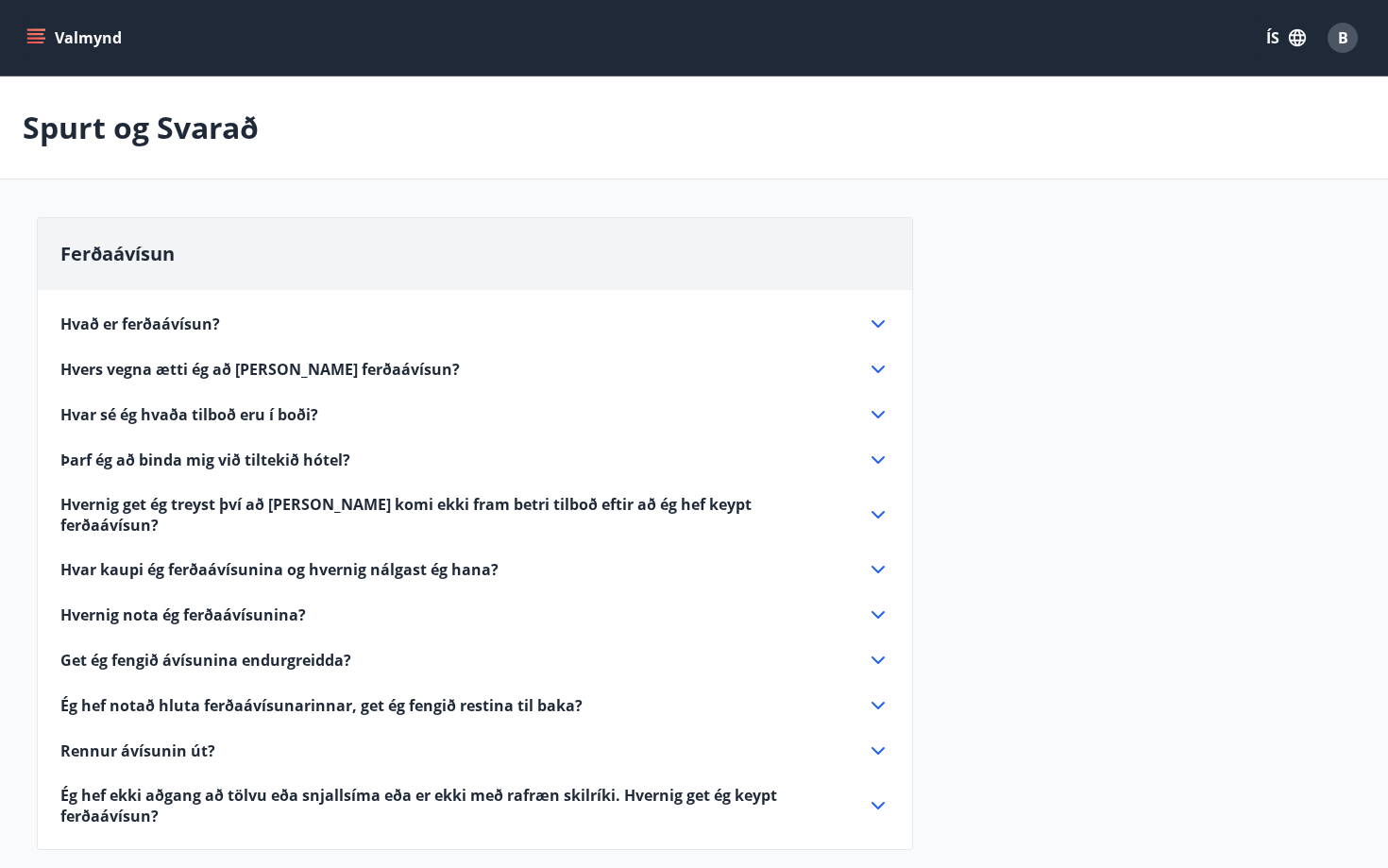
click at [869, 450] on icon at bounding box center [878, 459] width 23 height 23
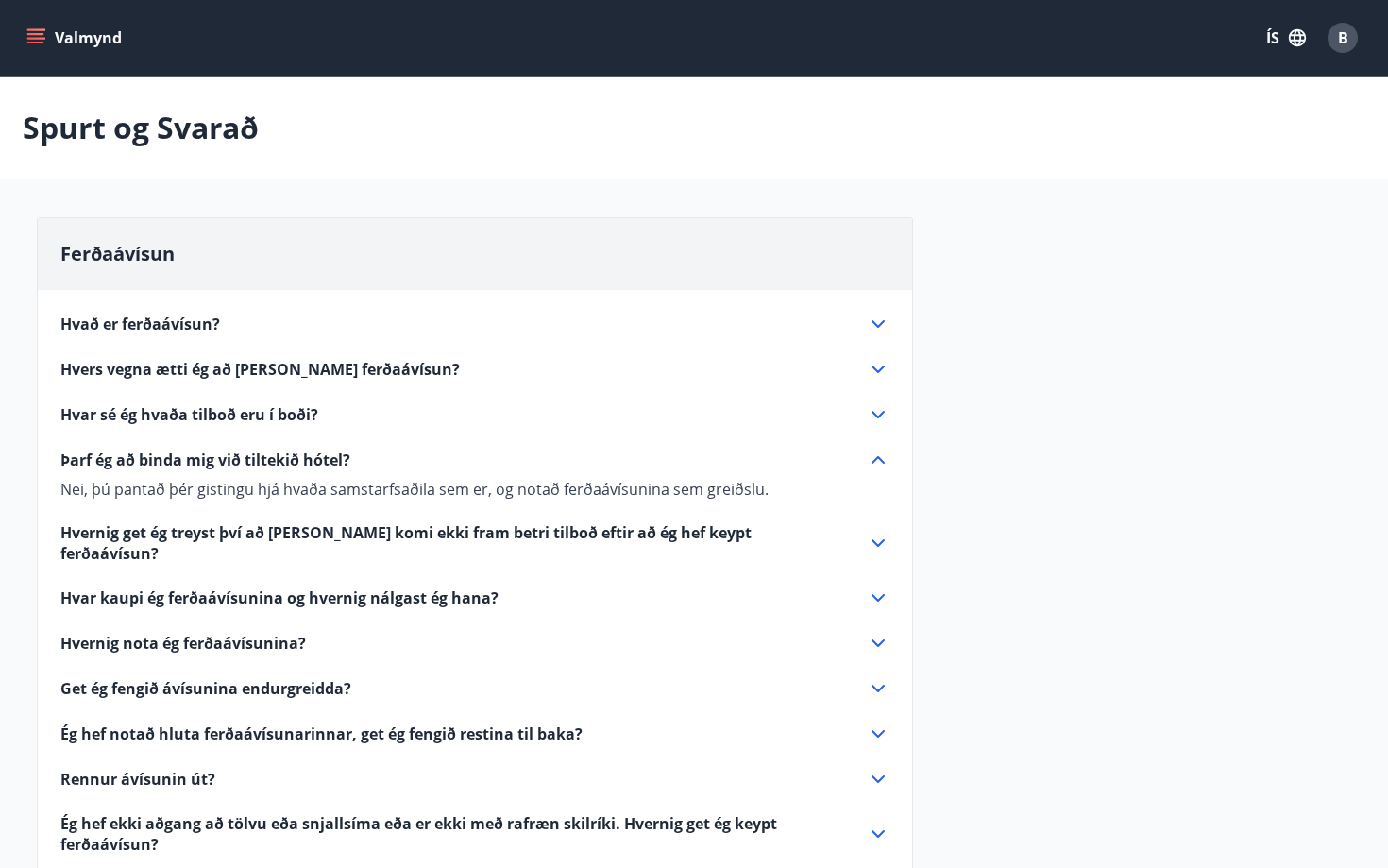
click at [869, 450] on icon at bounding box center [878, 459] width 23 height 23
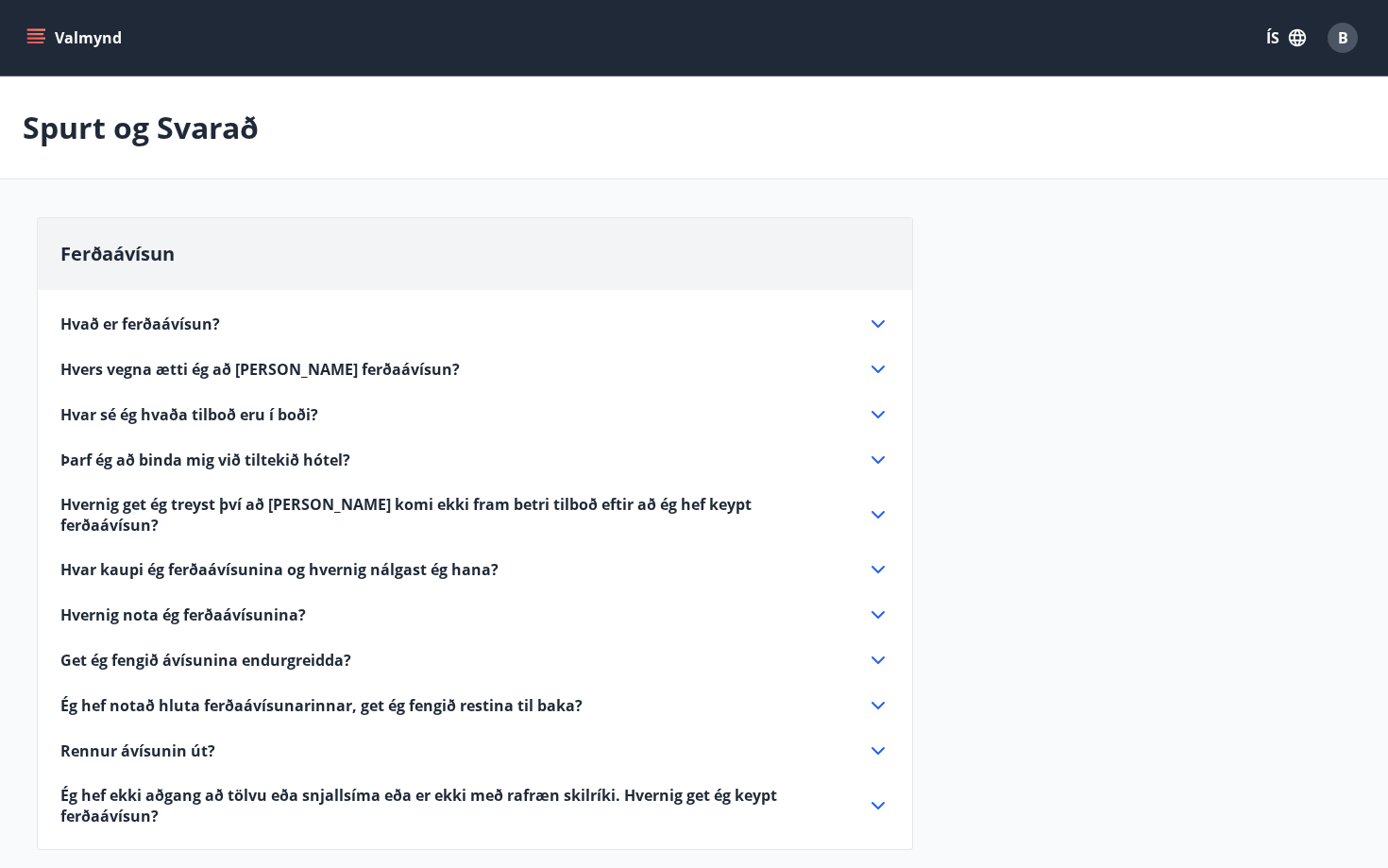
click at [873, 656] on icon at bounding box center [877, 660] width 13 height 8
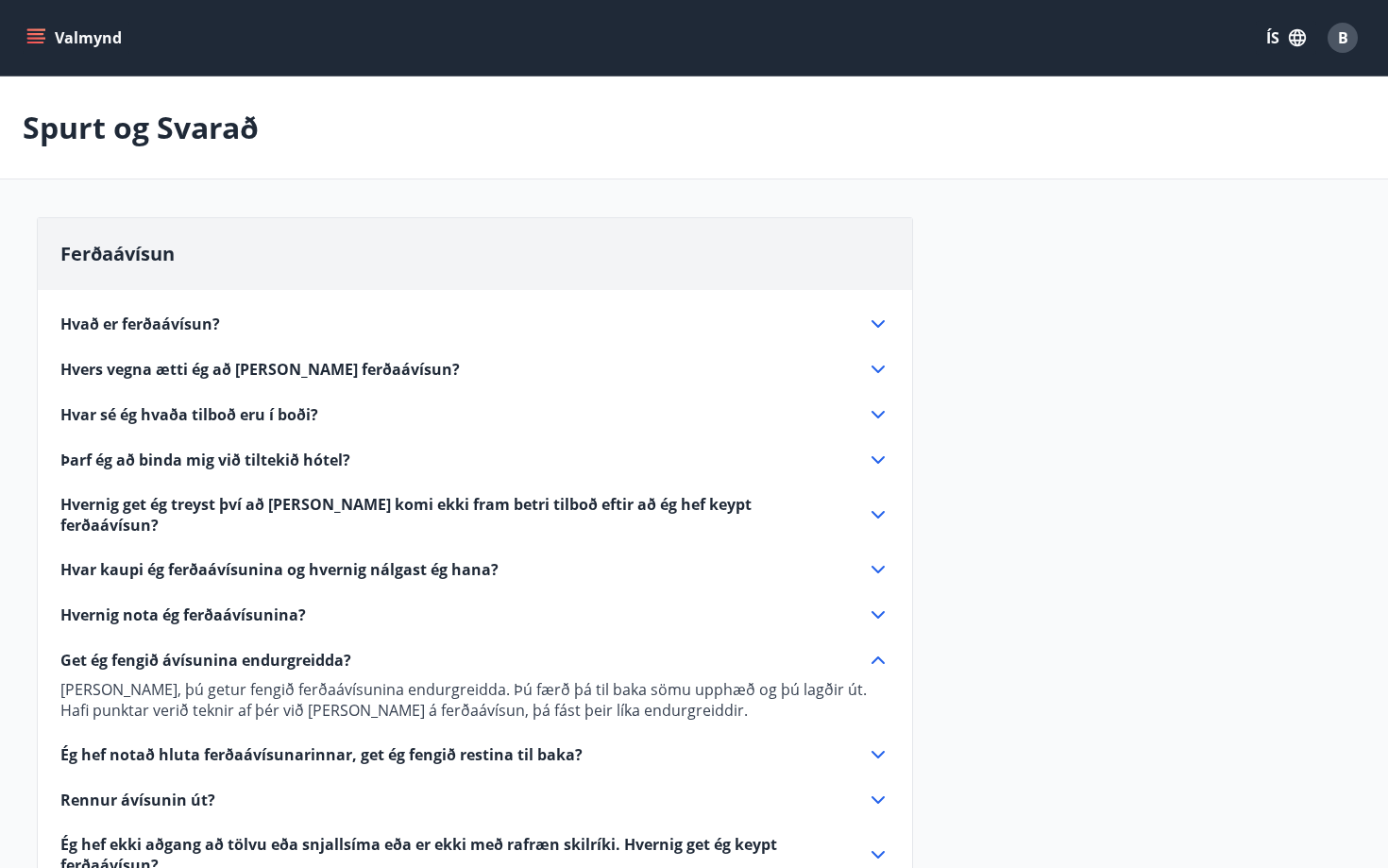
click at [873, 649] on icon at bounding box center [878, 660] width 23 height 23
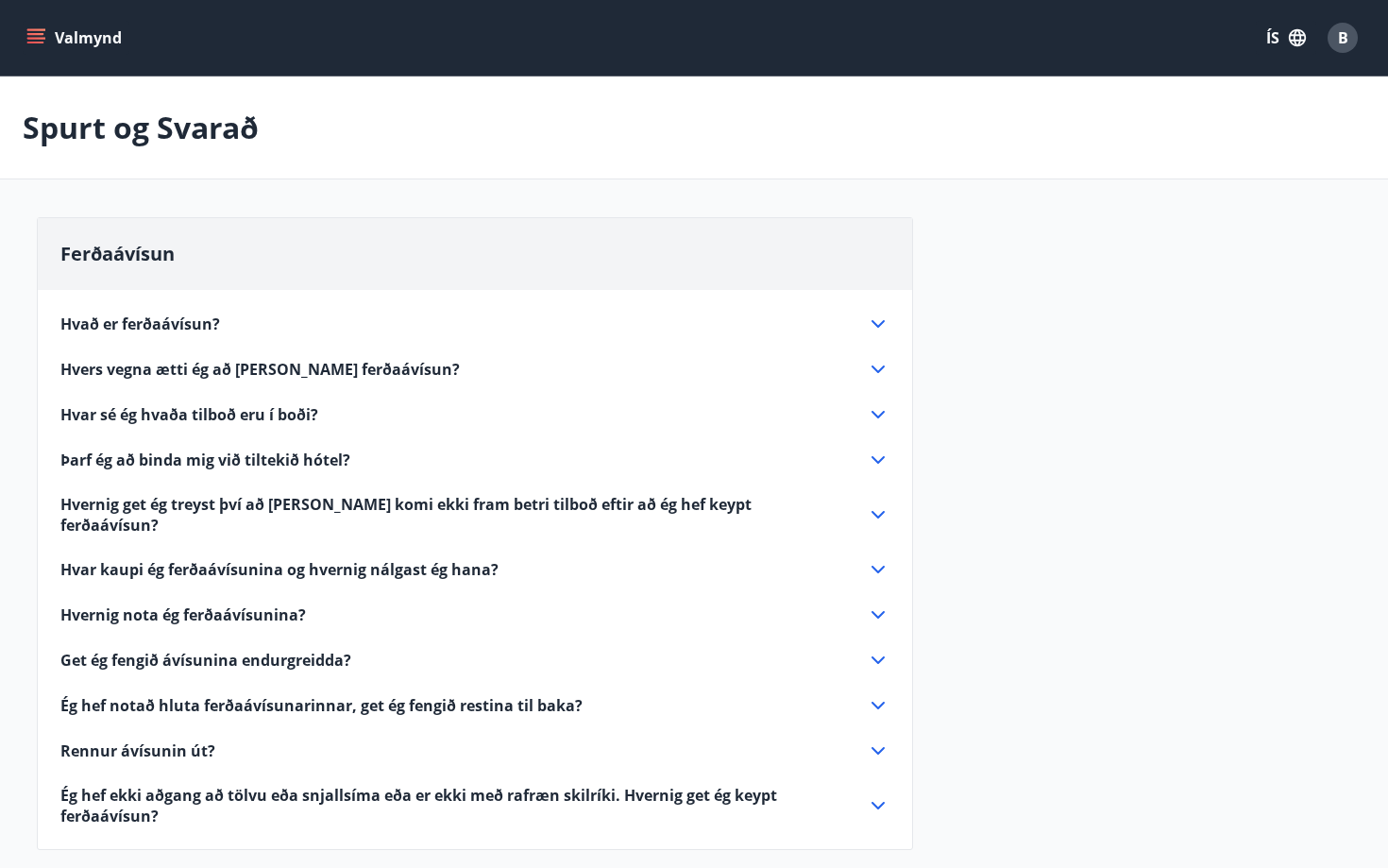
click at [870, 742] on icon at bounding box center [878, 750] width 23 height 23
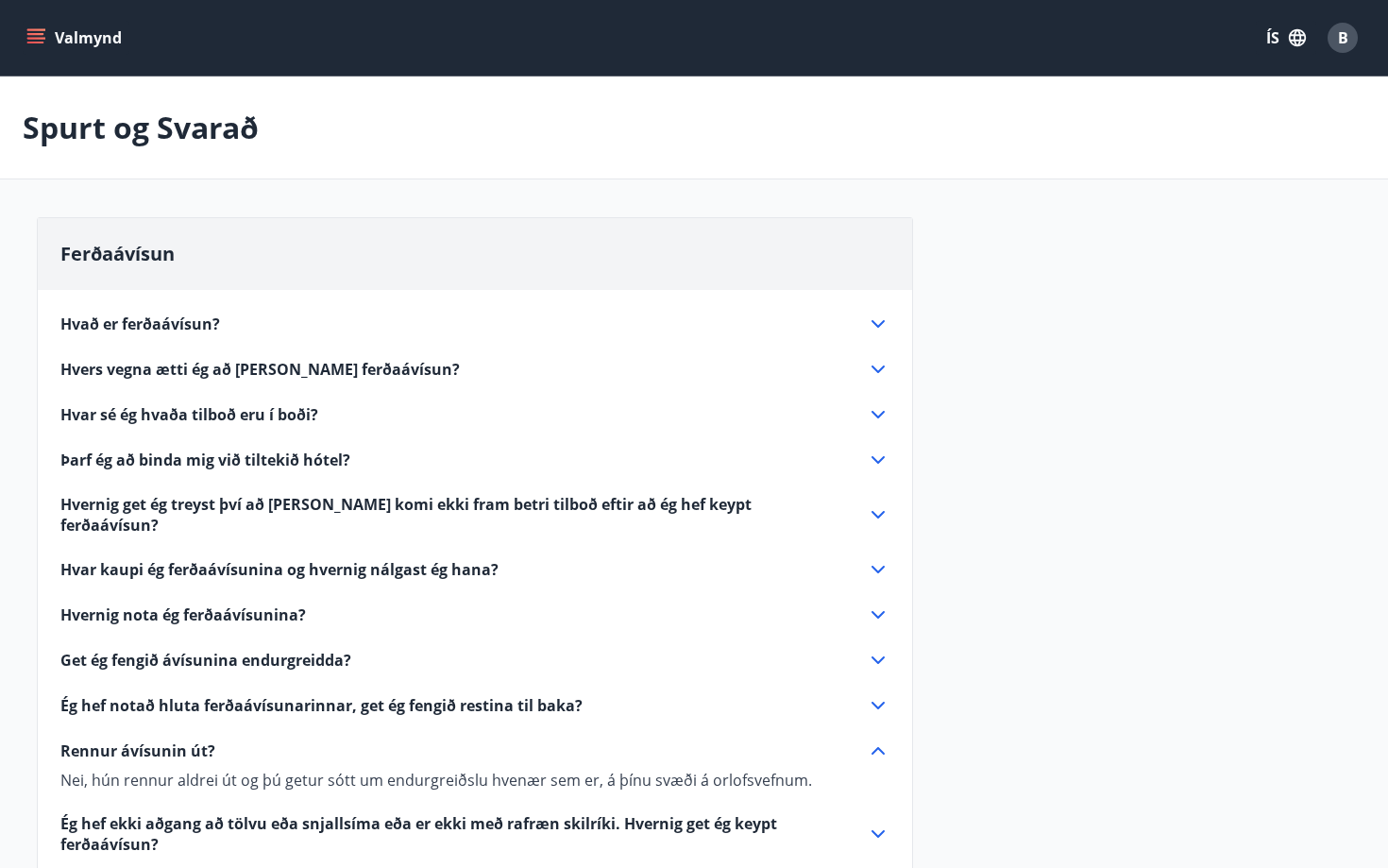
click at [873, 739] on icon at bounding box center [878, 750] width 23 height 23
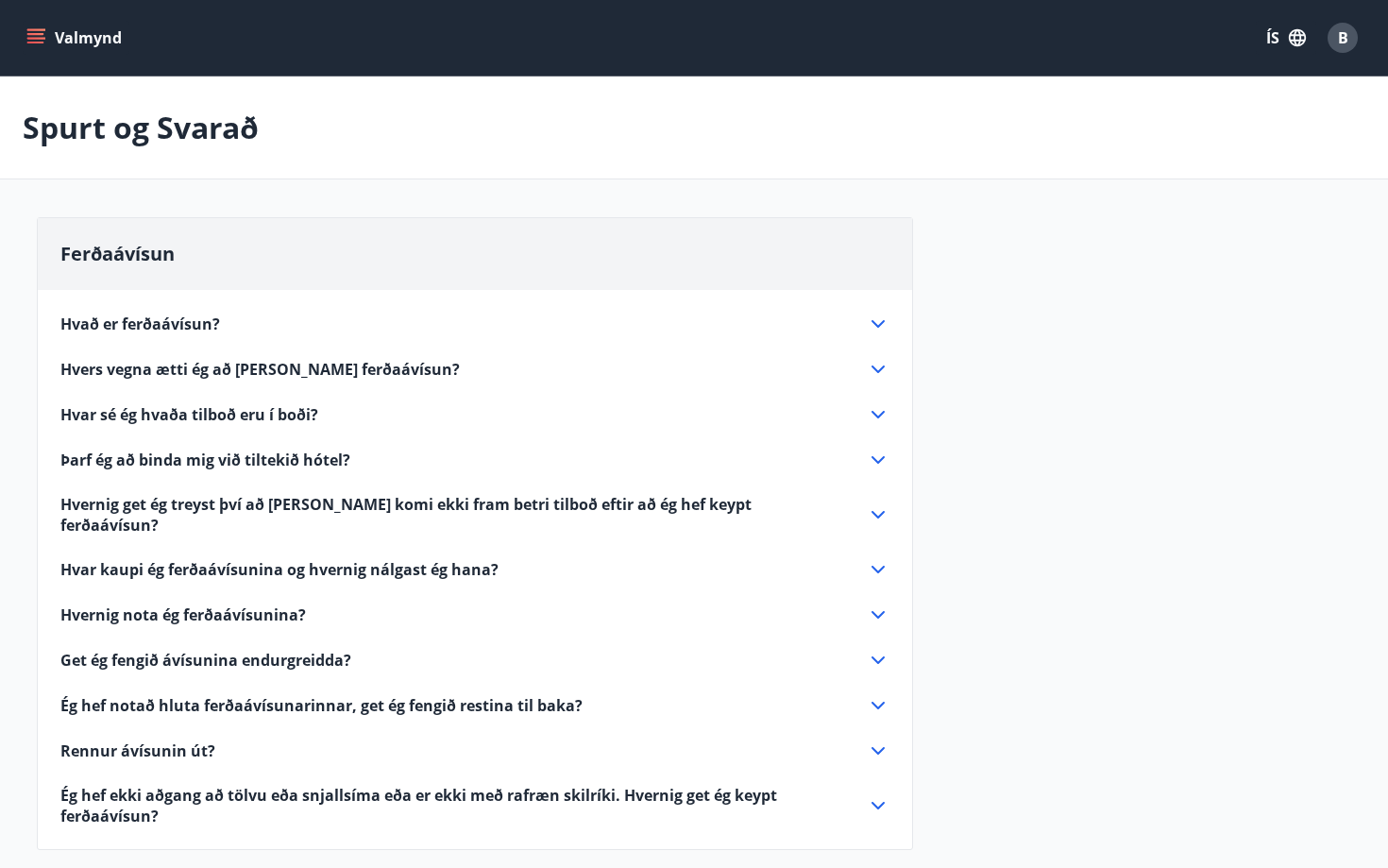
click at [879, 794] on icon at bounding box center [878, 805] width 23 height 23
click at [876, 513] on icon at bounding box center [878, 514] width 23 height 23
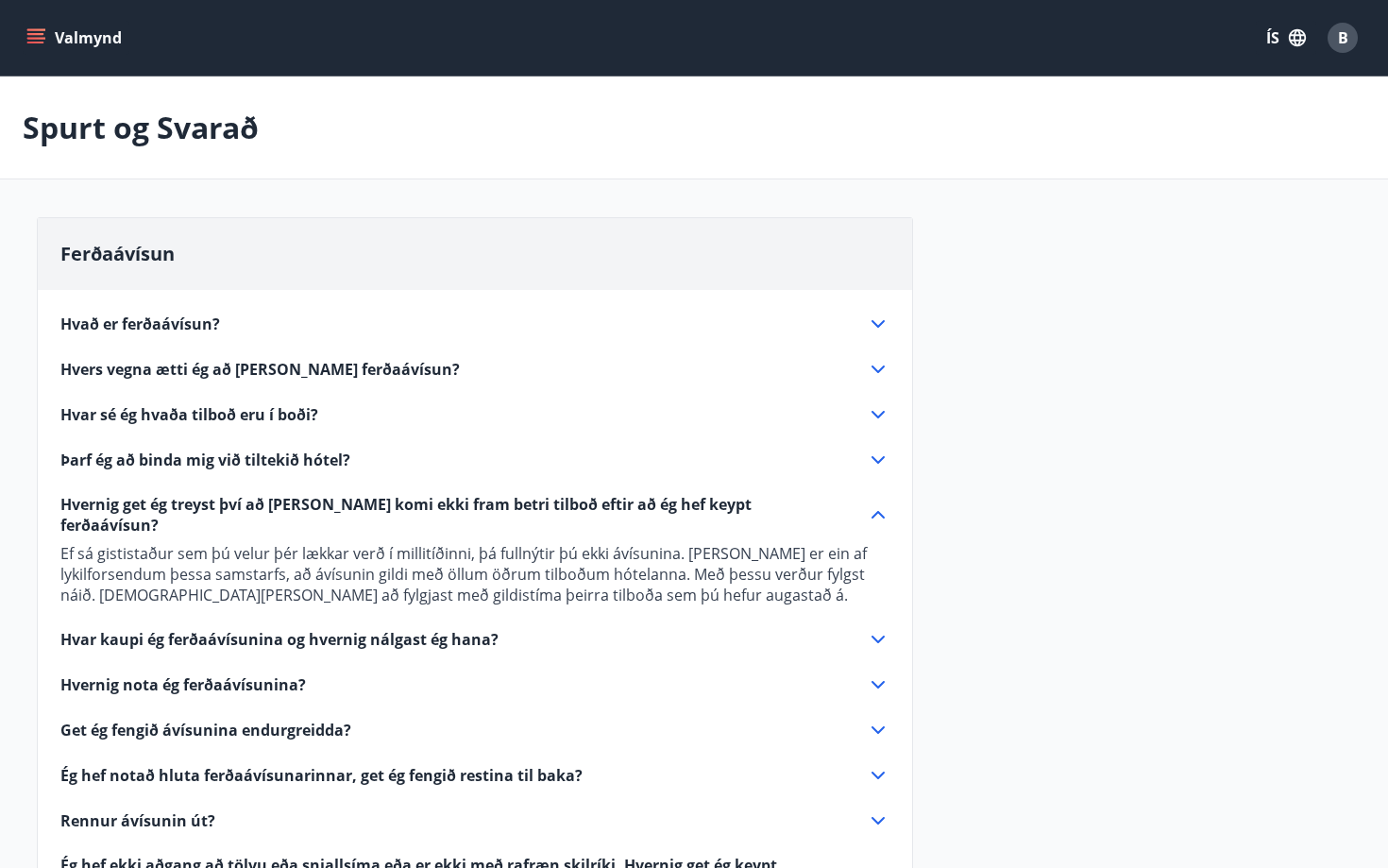
click at [876, 513] on icon at bounding box center [878, 514] width 23 height 23
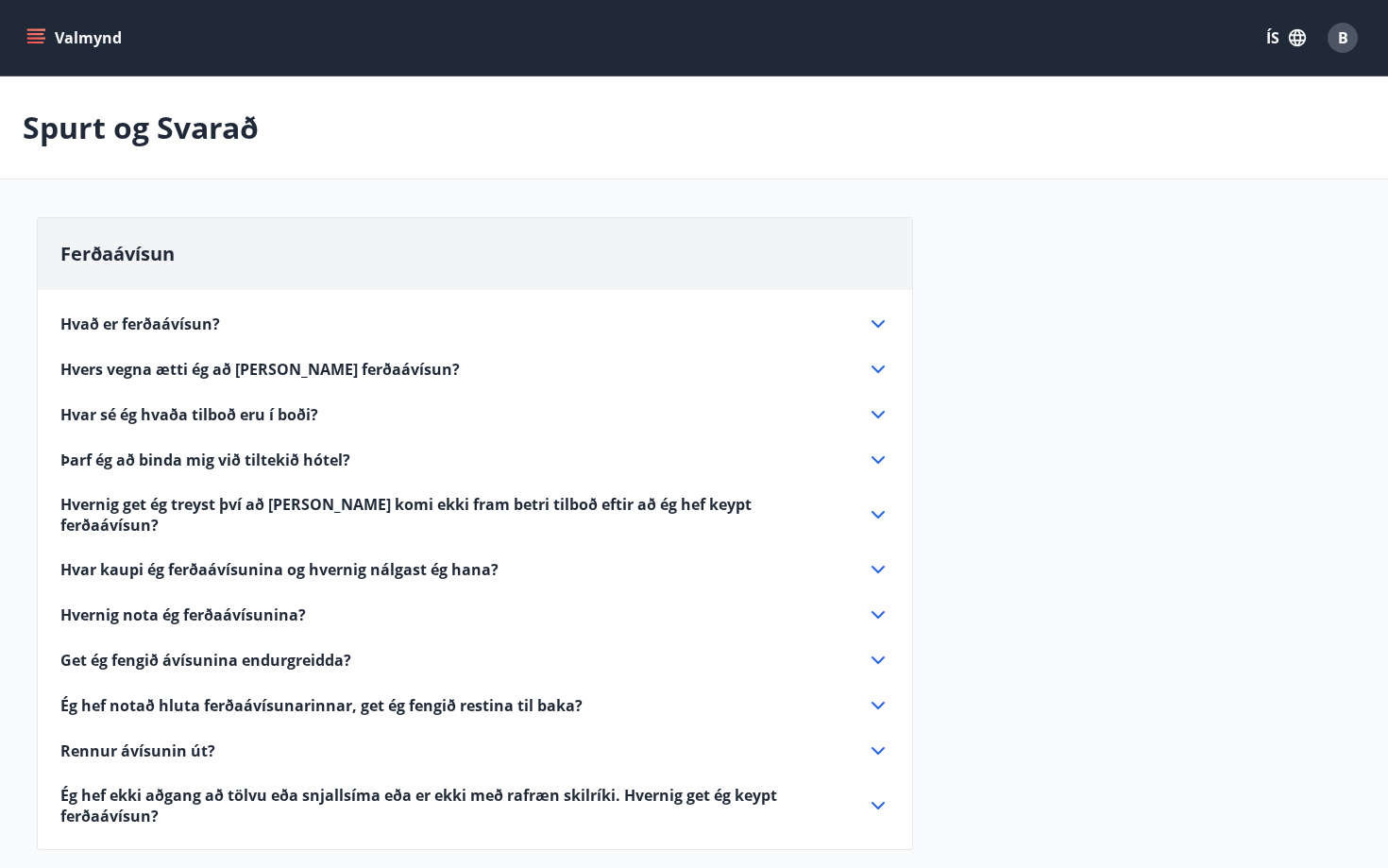
click at [870, 558] on icon at bounding box center [878, 569] width 23 height 23
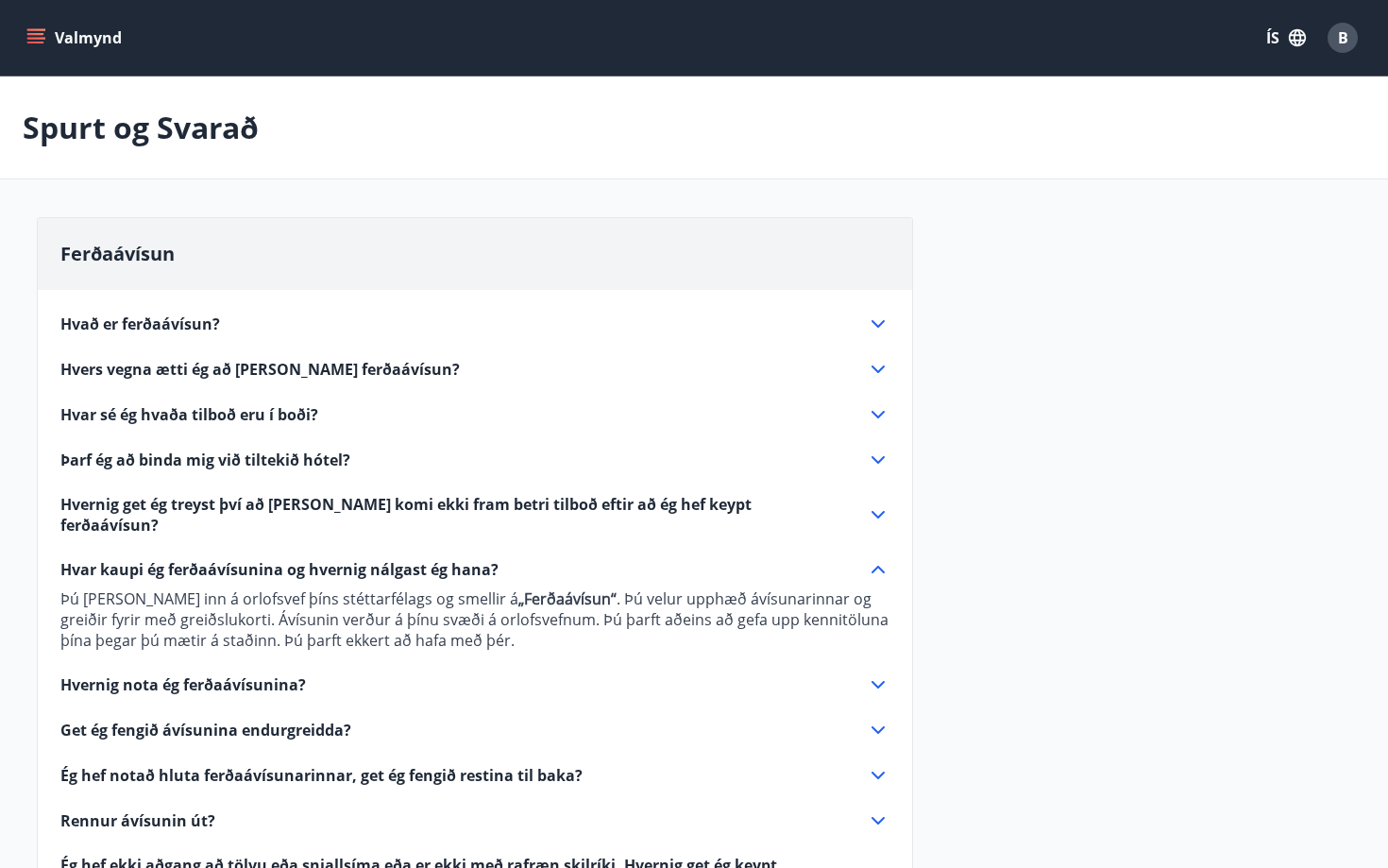
click at [870, 558] on icon at bounding box center [878, 569] width 23 height 23
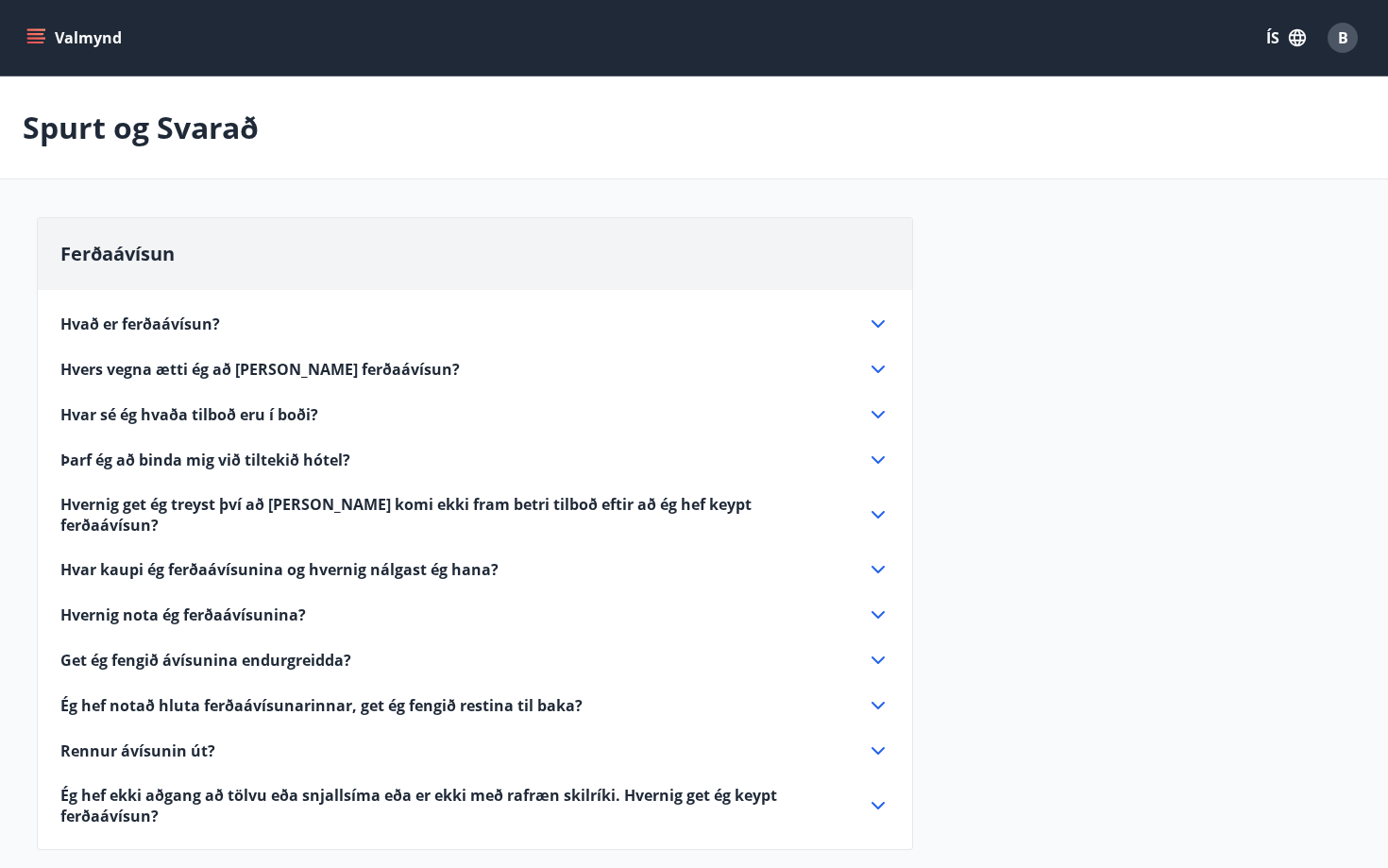
click at [876, 605] on icon at bounding box center [878, 614] width 23 height 23
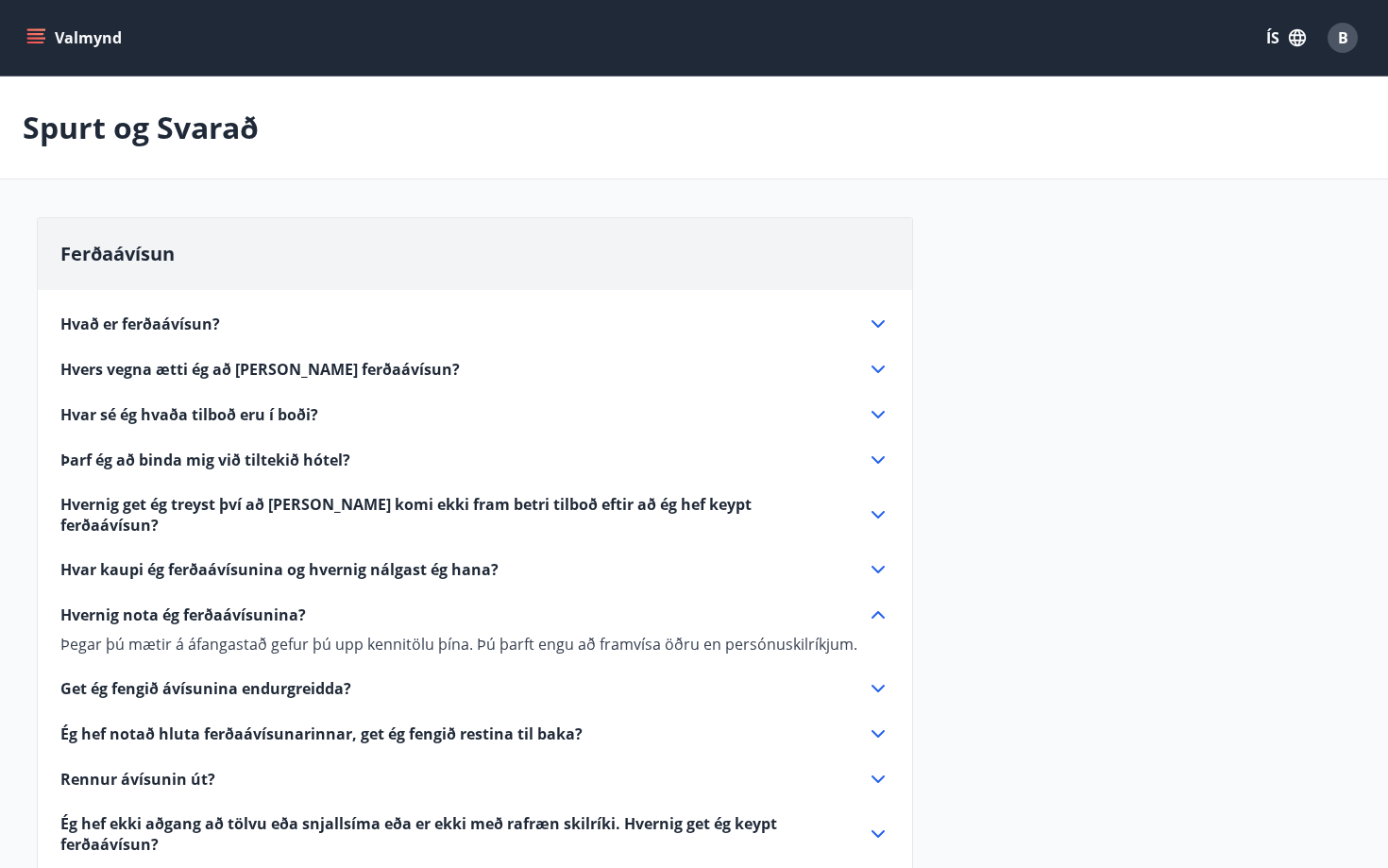
click at [876, 605] on icon at bounding box center [878, 614] width 23 height 23
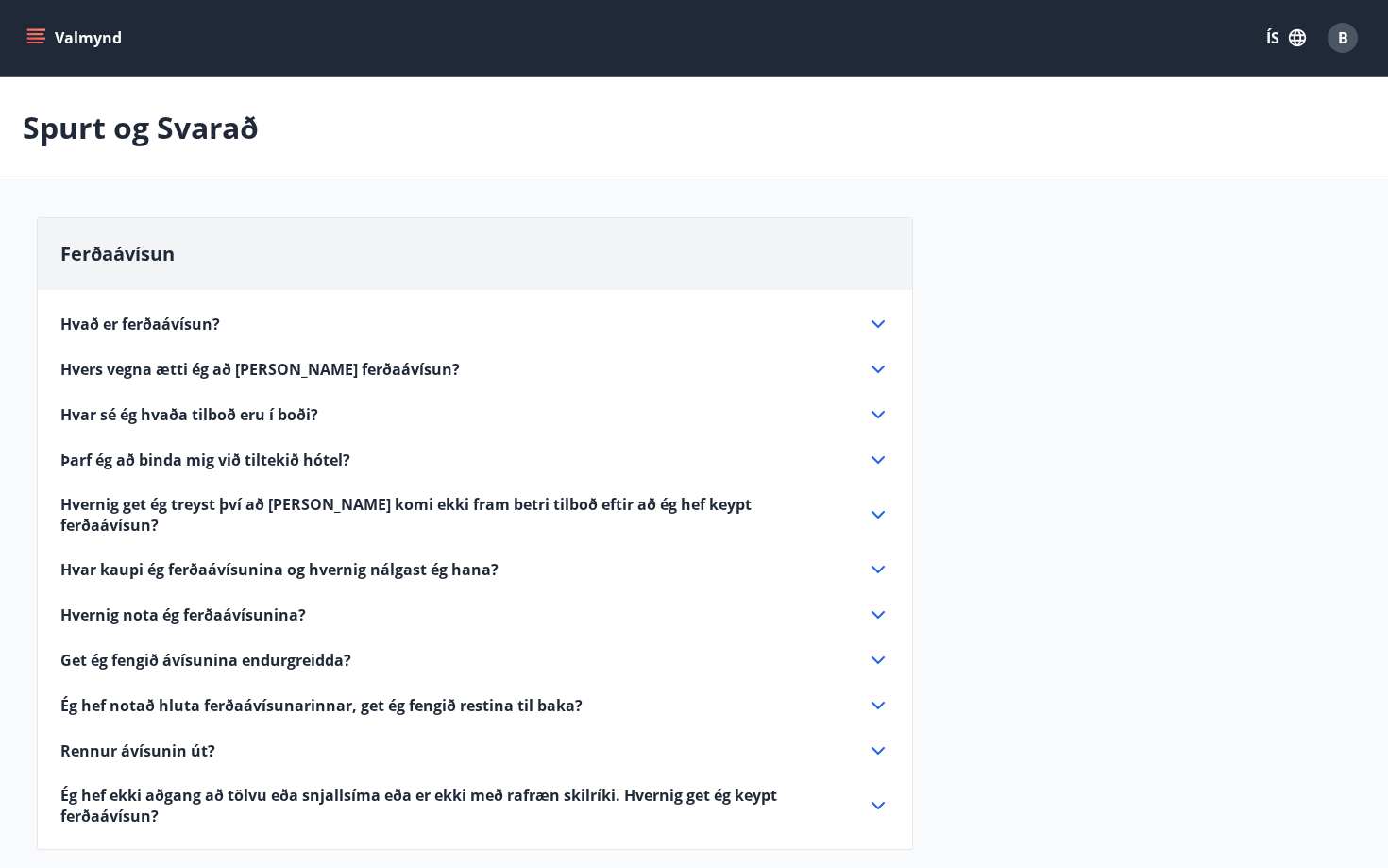
click at [55, 38] on button "Valmynd" at bounding box center [76, 37] width 107 height 34
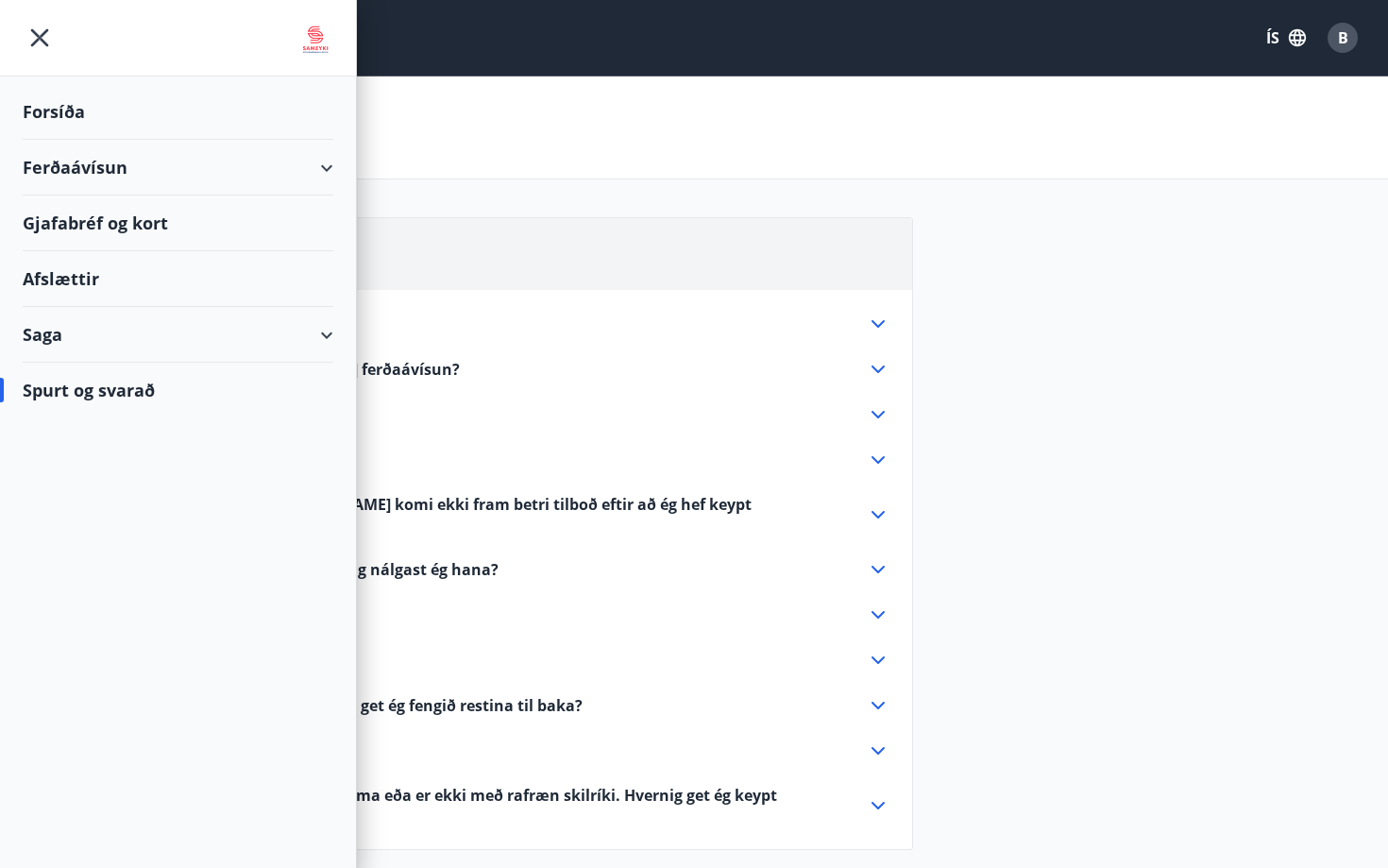
click at [152, 220] on div "Gjafabréf og kort" at bounding box center [178, 223] width 311 height 56
click at [90, 275] on div "Afslættir" at bounding box center [178, 278] width 311 height 56
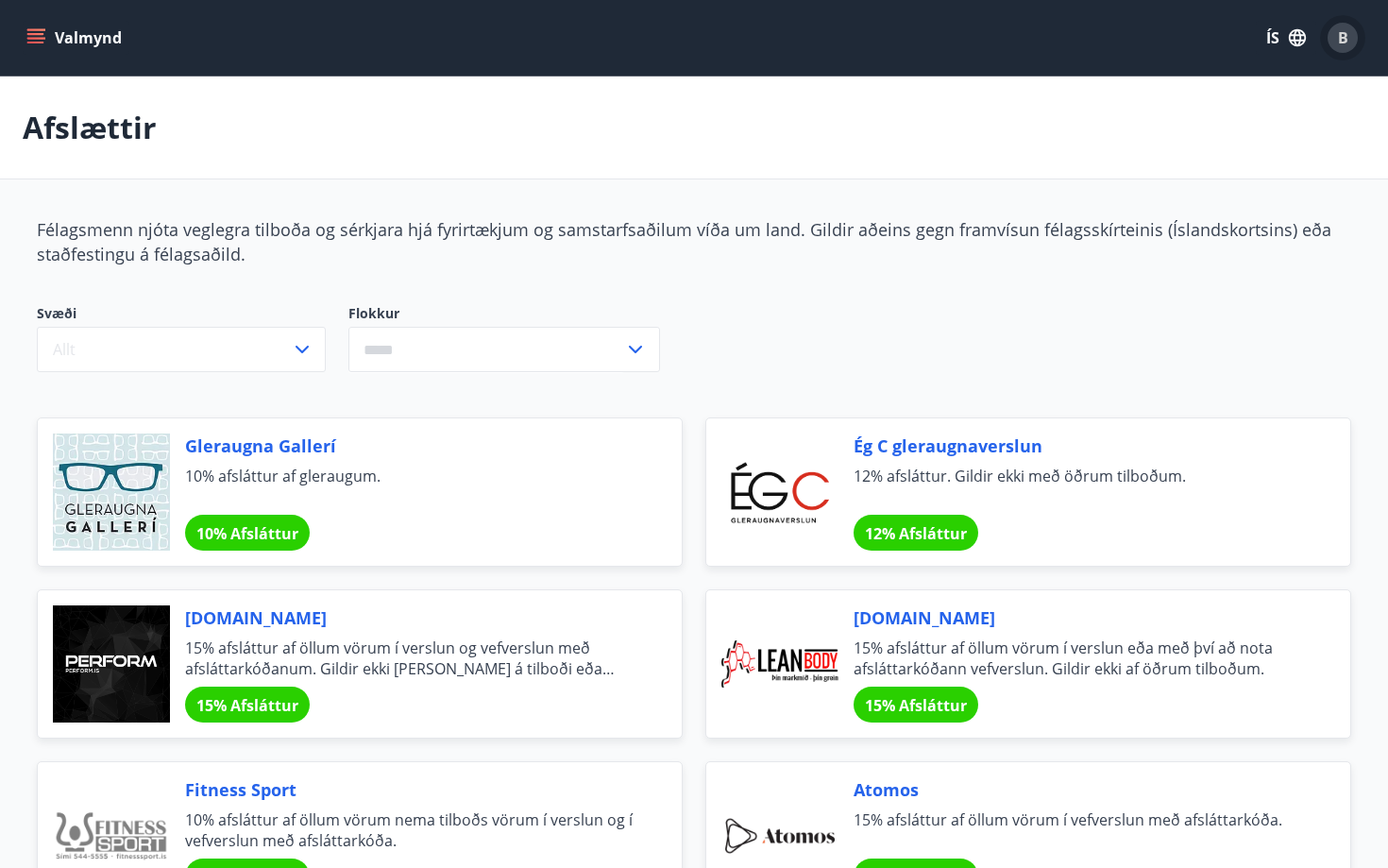
click at [1347, 29] on div "B" at bounding box center [1342, 37] width 30 height 30
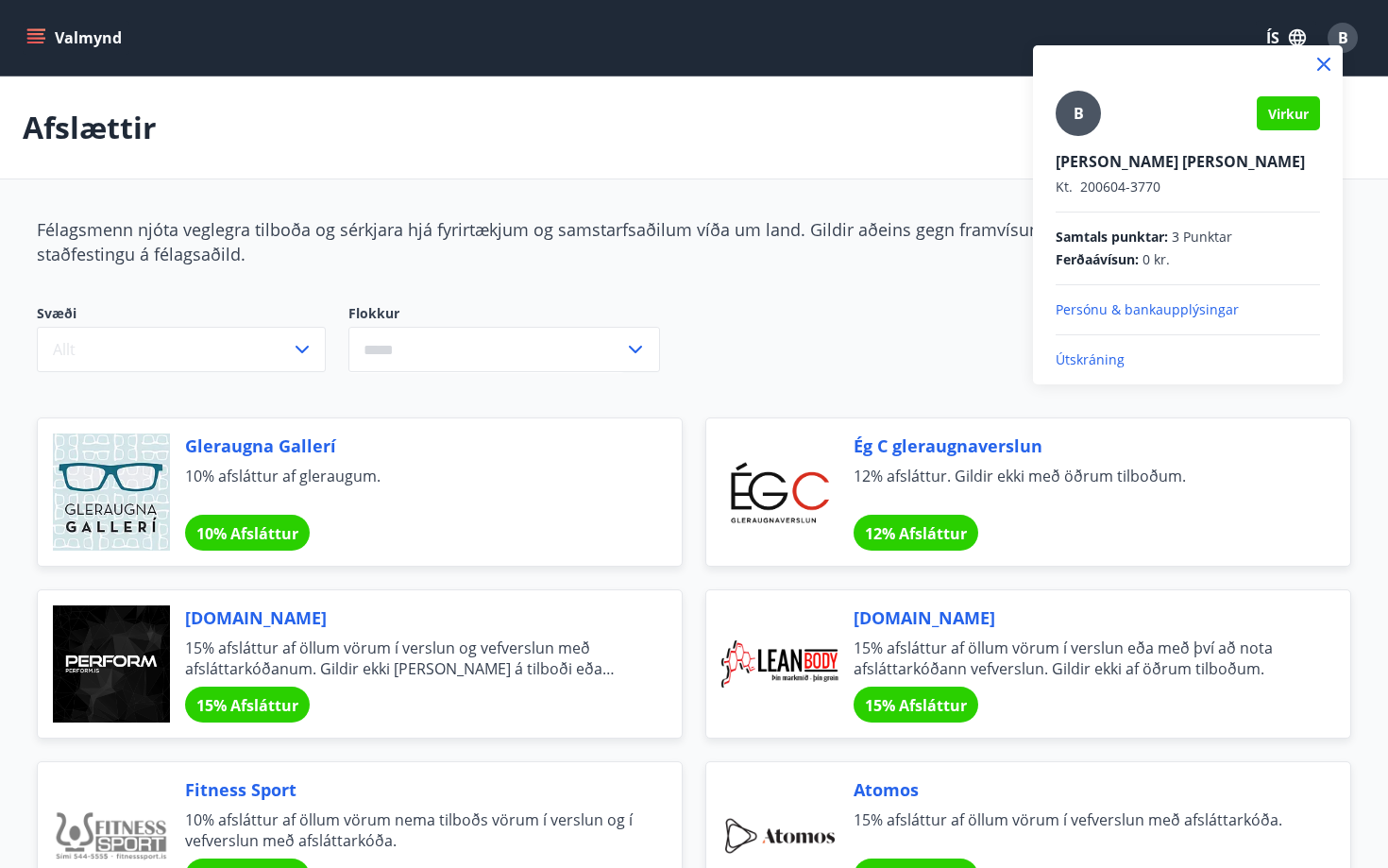
click at [45, 39] on div at bounding box center [694, 434] width 1388 height 868
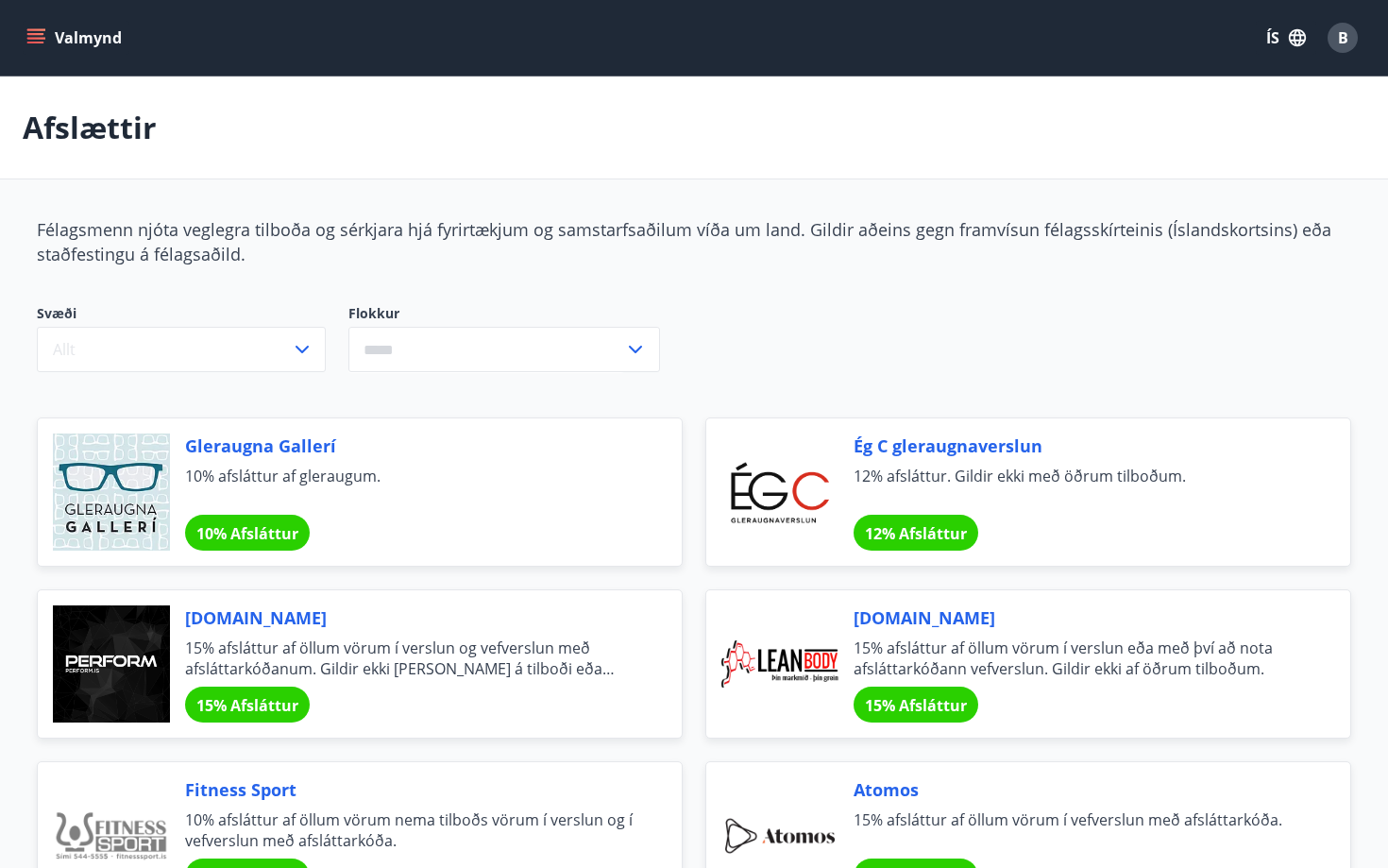
click at [45, 39] on button "Valmynd" at bounding box center [76, 37] width 107 height 34
click at [671, 255] on div "Félagsmenn njóta veglegra tilboða og sérkjara hjá fyrirtækjum og samstarfsaðilu…" at bounding box center [693, 242] width 1314 height 49
click at [35, 33] on icon "menu" at bounding box center [35, 34] width 17 height 2
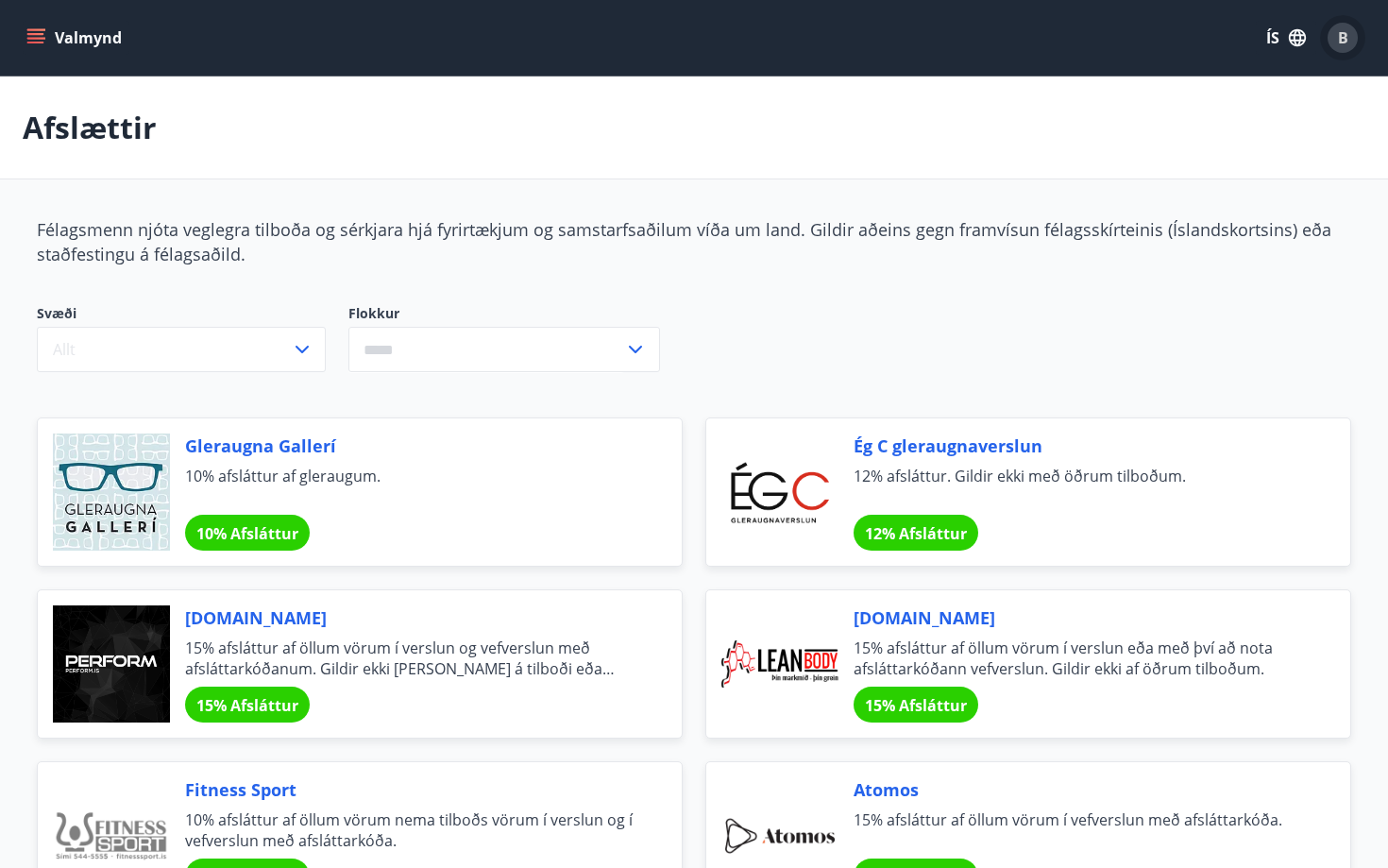
click at [1348, 32] on div "B" at bounding box center [1342, 37] width 30 height 30
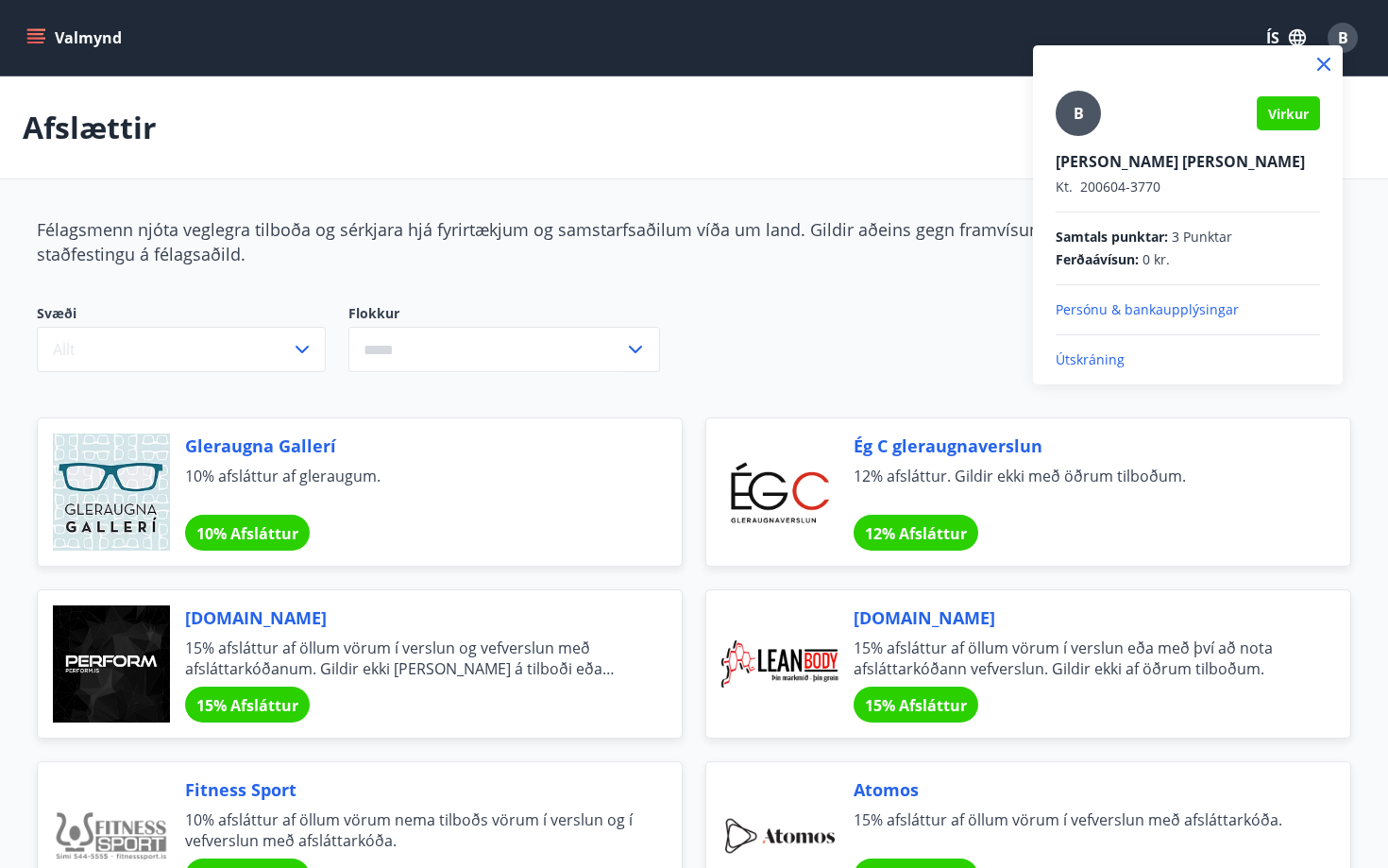
click at [34, 34] on div at bounding box center [694, 434] width 1388 height 868
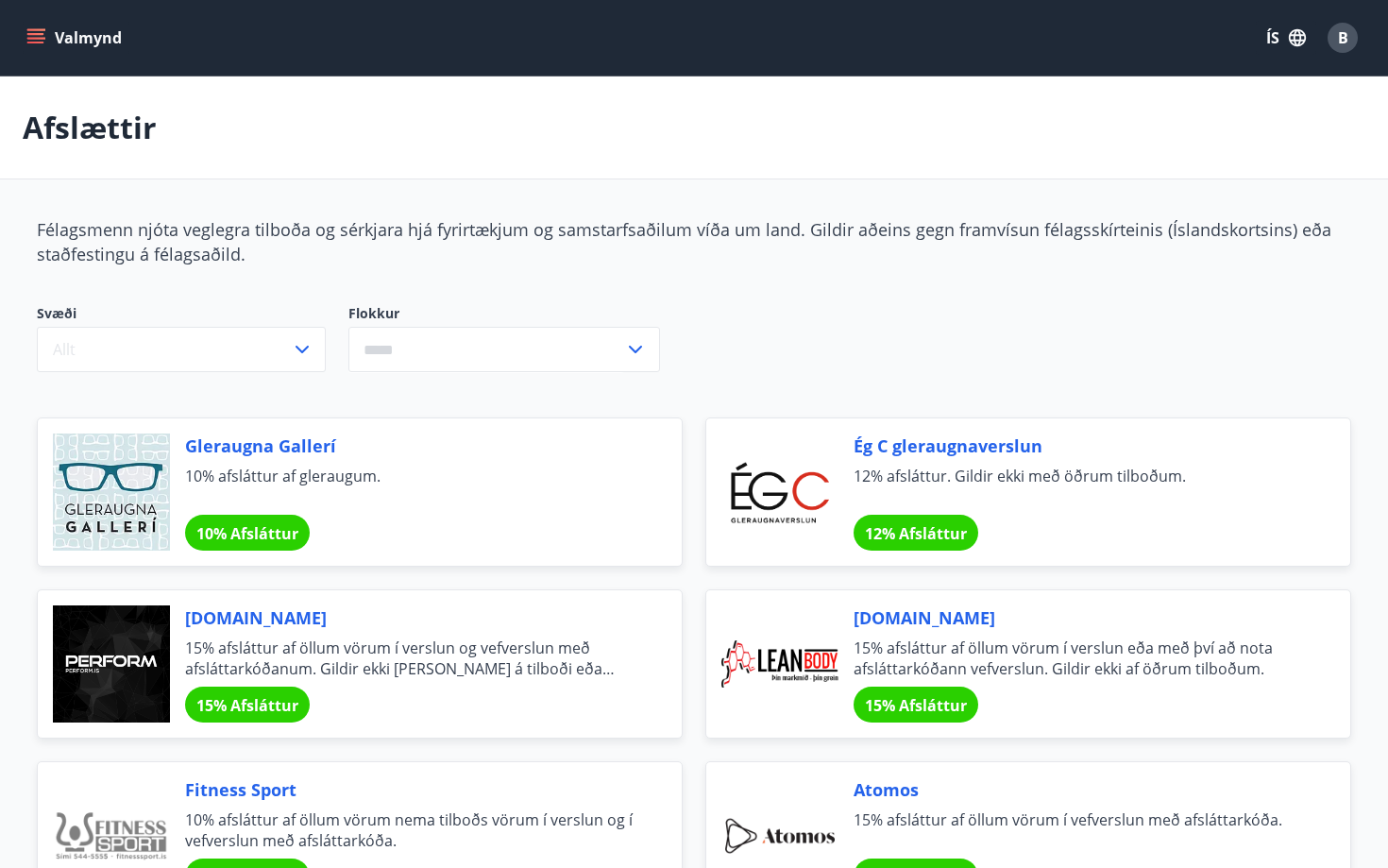
click at [34, 34] on icon "menu" at bounding box center [35, 34] width 17 height 2
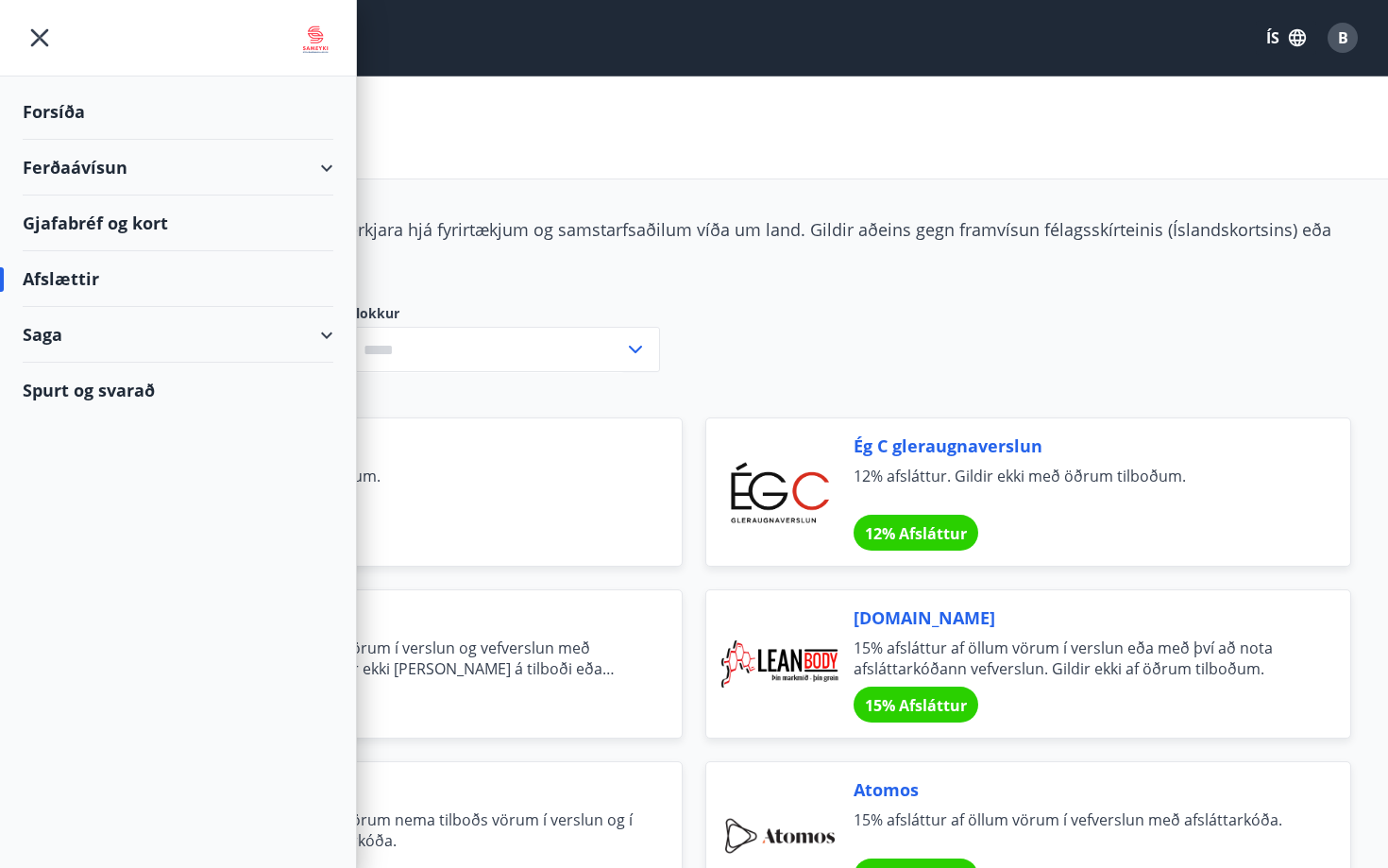
click at [486, 223] on span "Félagsmenn njóta veglegra tilboða og sérkjara hjá fyrirtækjum og samstarfsaðilu…" at bounding box center [683, 242] width 1295 height 47
